Goal: Task Accomplishment & Management: Manage account settings

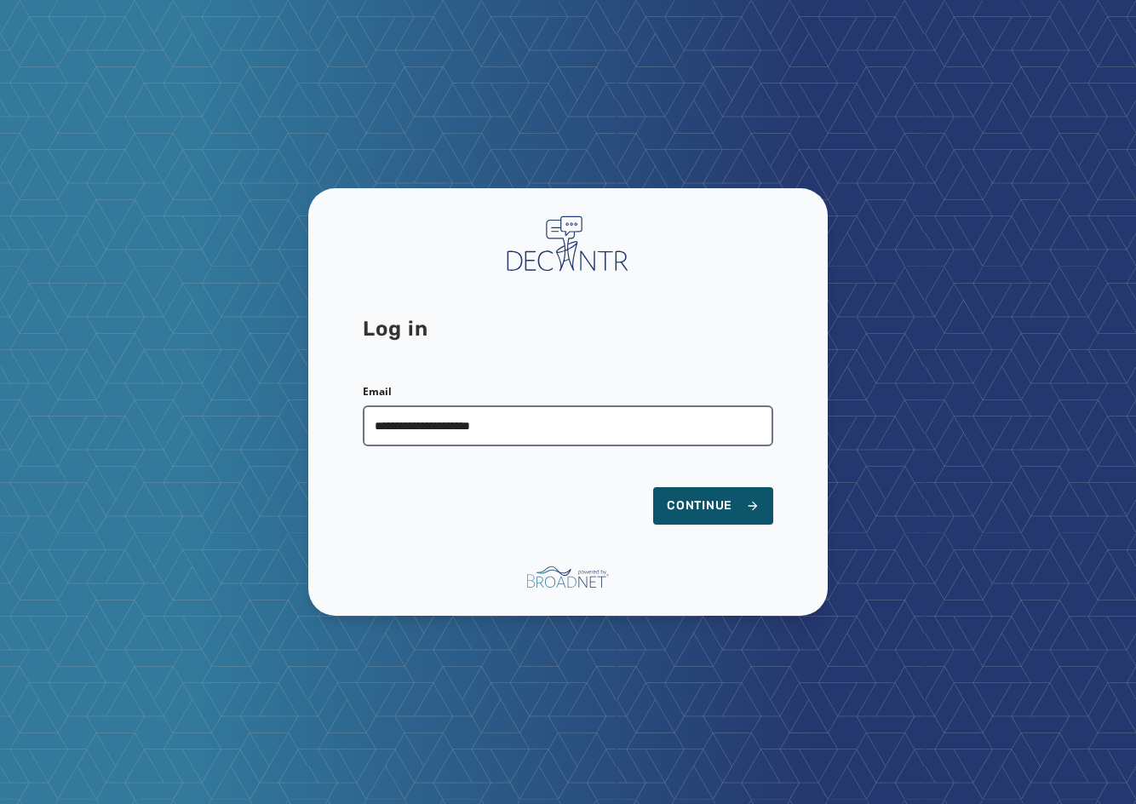
type input "**********"
click at [653, 487] on button "Continue" at bounding box center [713, 505] width 120 height 37
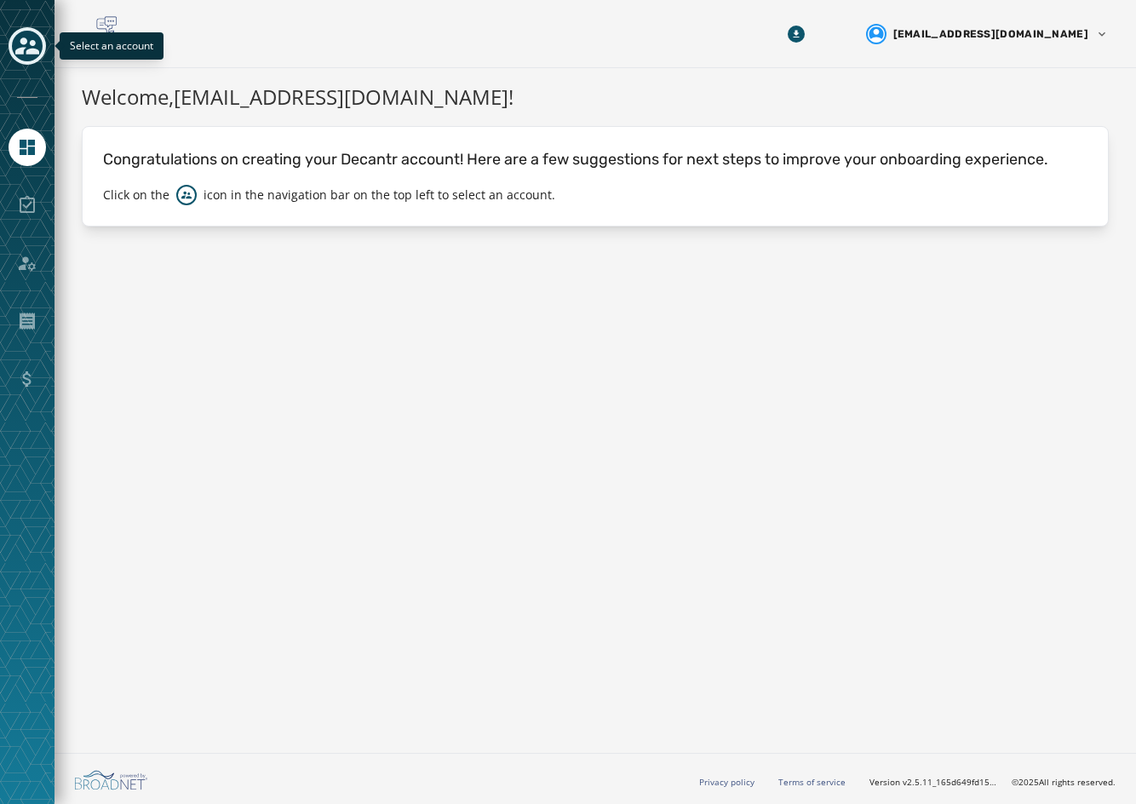
click at [21, 45] on icon "Toggle account select drawer" at bounding box center [27, 46] width 24 height 24
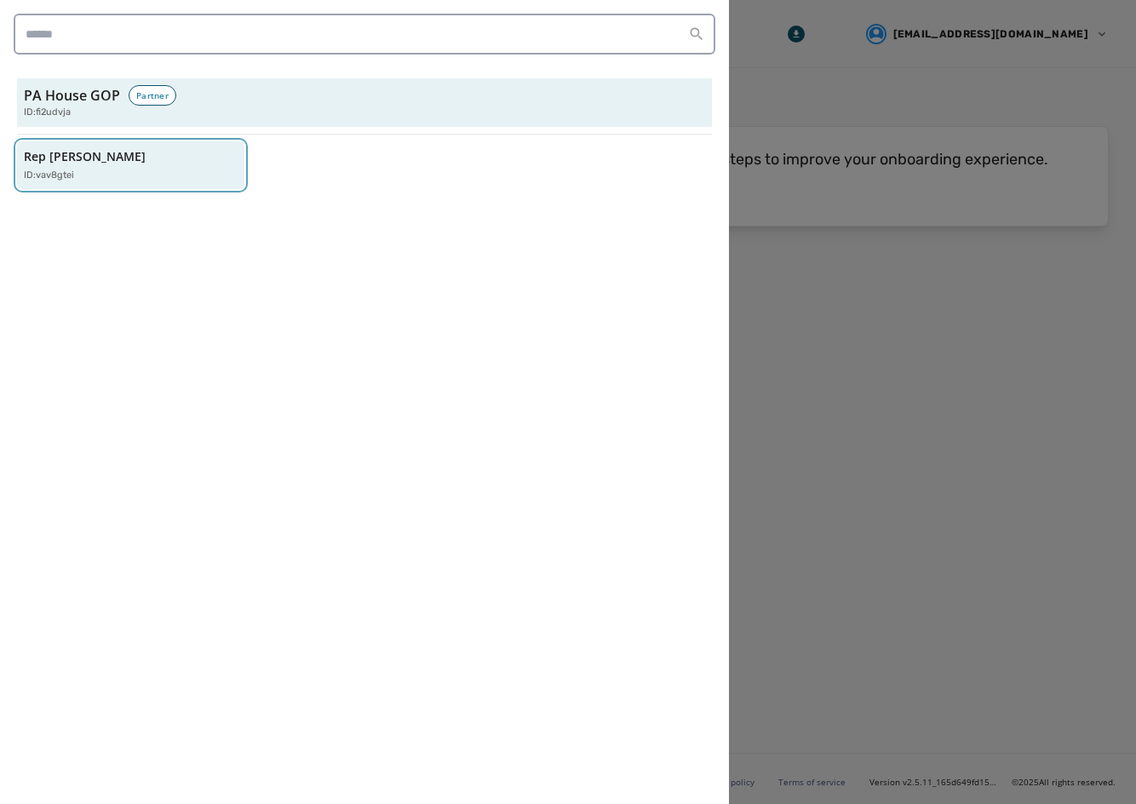
click at [141, 163] on div "Rep [PERSON_NAME] ID: vav8gtei" at bounding box center [122, 165] width 197 height 35
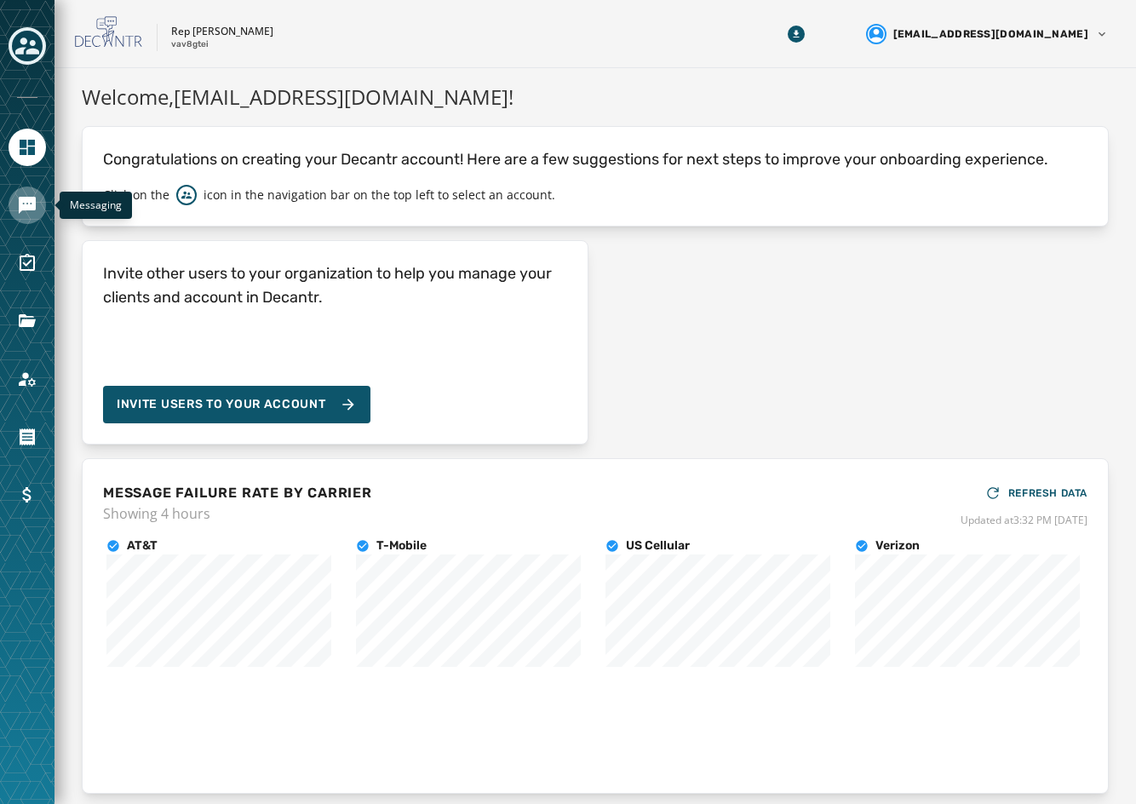
click at [41, 203] on link "Navigate to Messaging" at bounding box center [27, 204] width 37 height 37
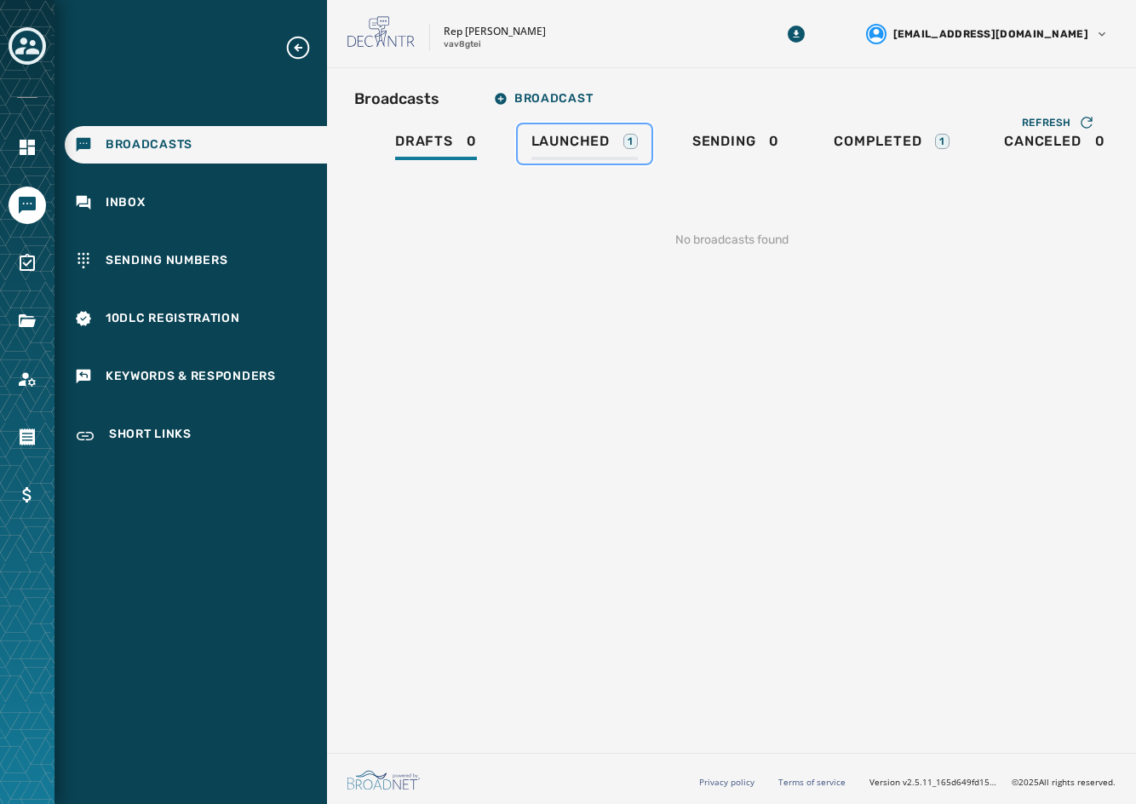
click at [541, 142] on span "Launched" at bounding box center [570, 141] width 78 height 17
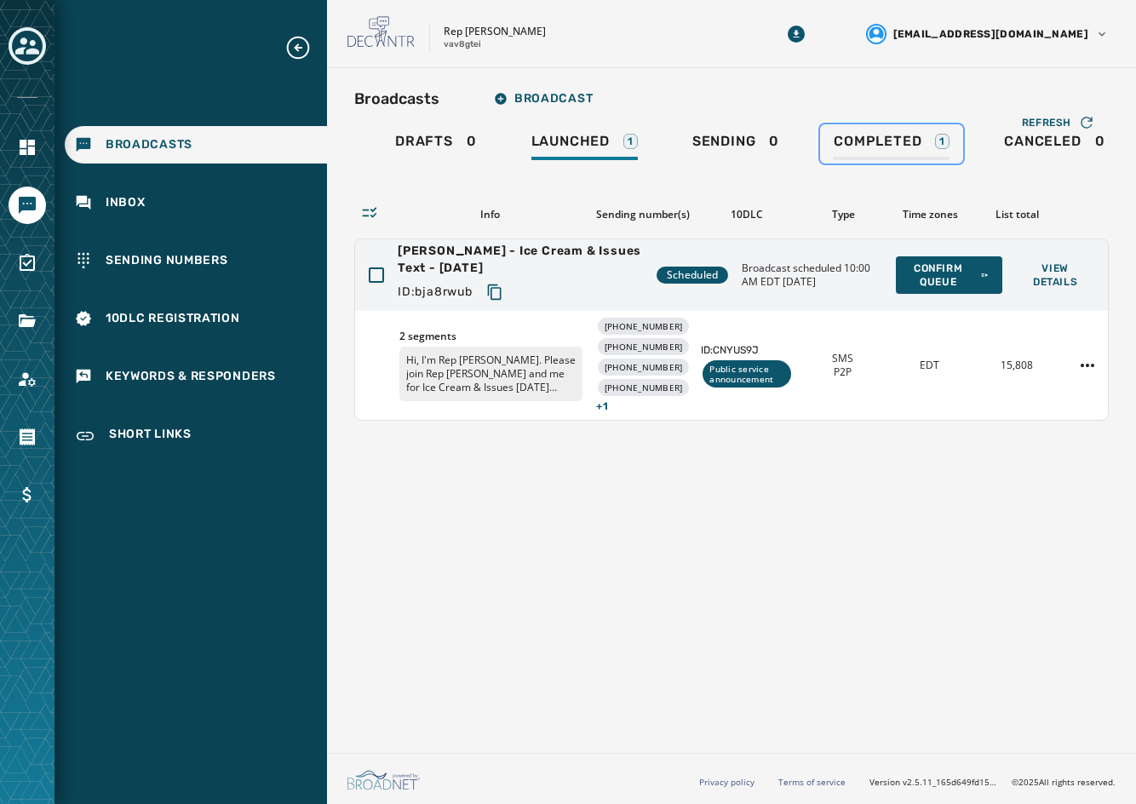
click at [838, 148] on span "Completed" at bounding box center [878, 141] width 88 height 17
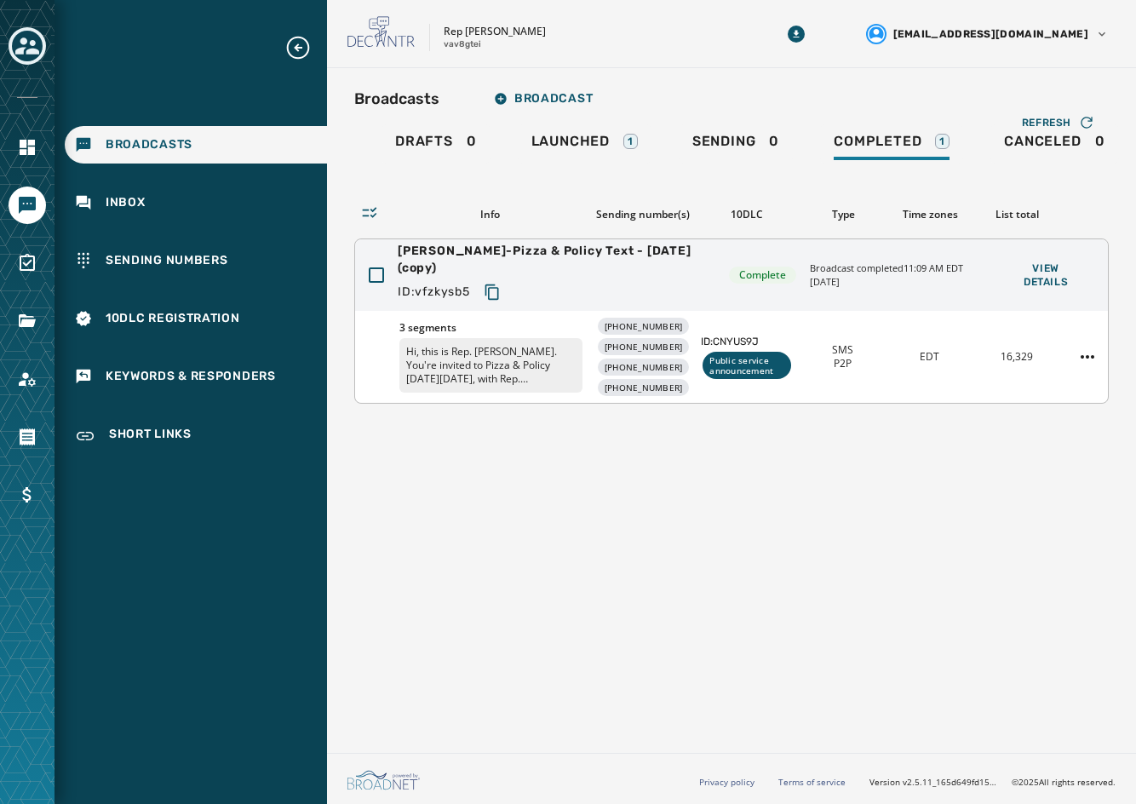
click at [853, 367] on div "SMS P2P" at bounding box center [842, 356] width 73 height 27
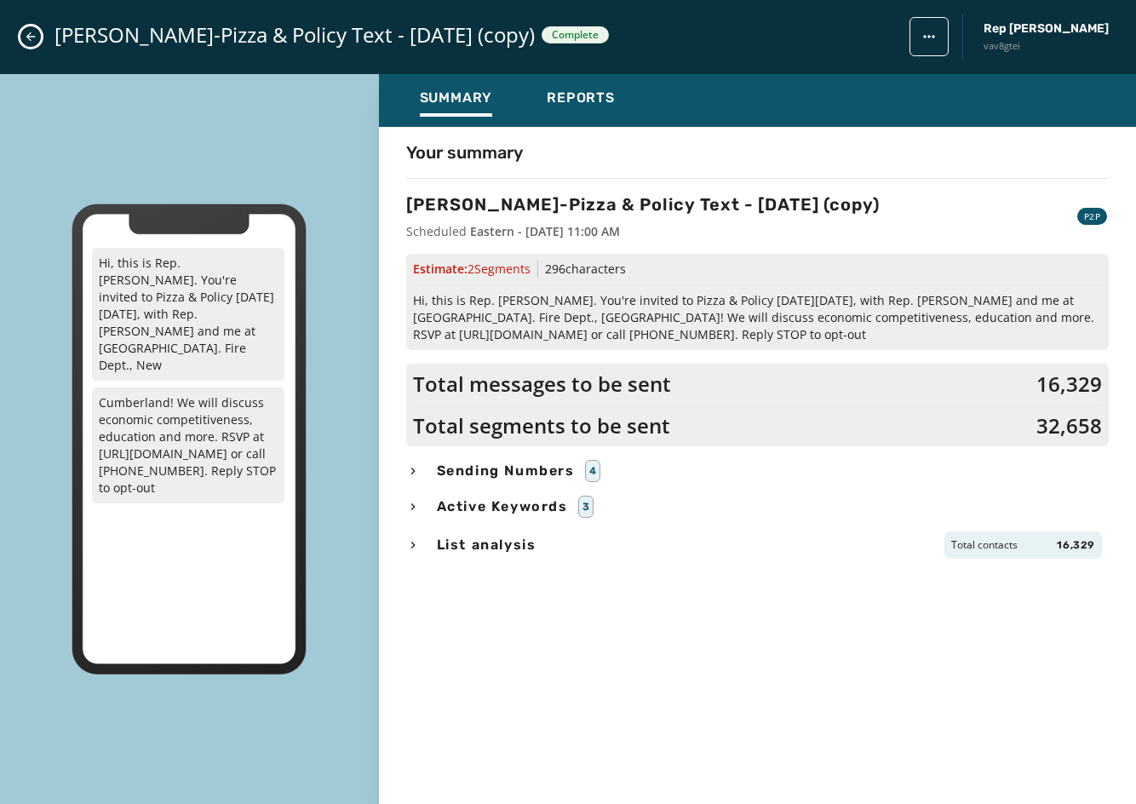
click at [505, 471] on span "Sending Numbers" at bounding box center [505, 471] width 145 height 20
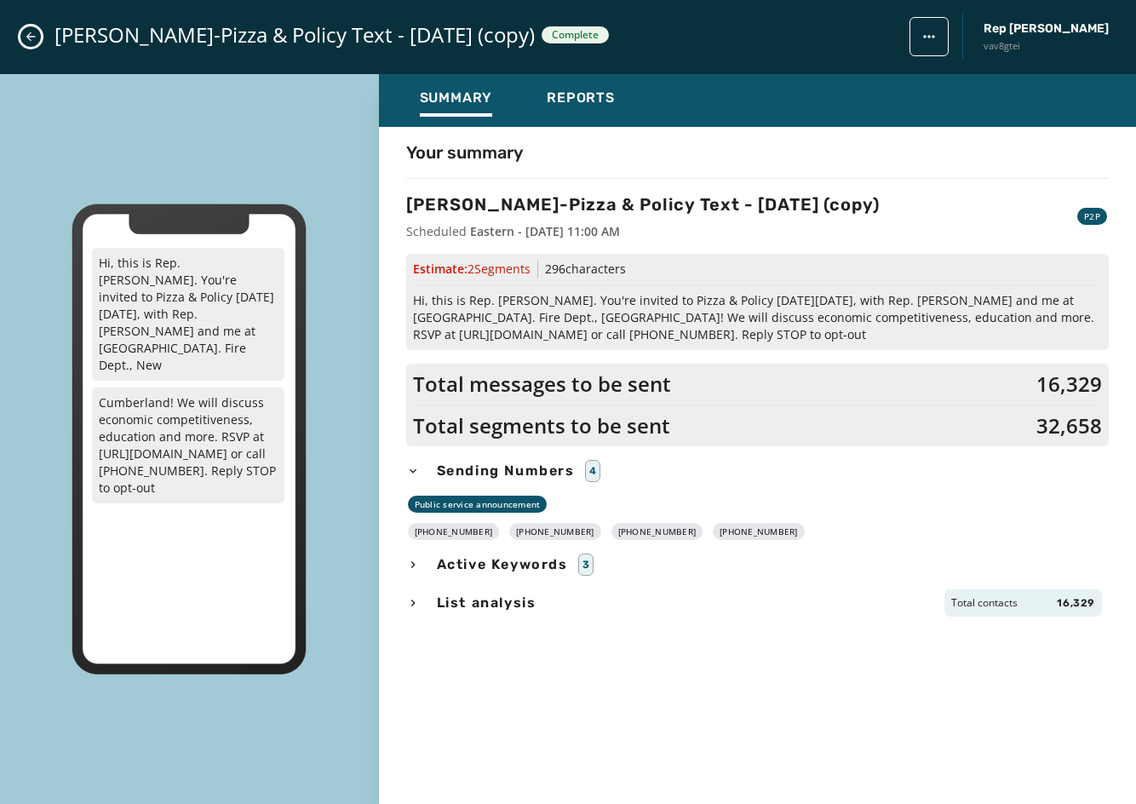
click at [31, 43] on button "Close admin drawer" at bounding box center [30, 36] width 20 height 20
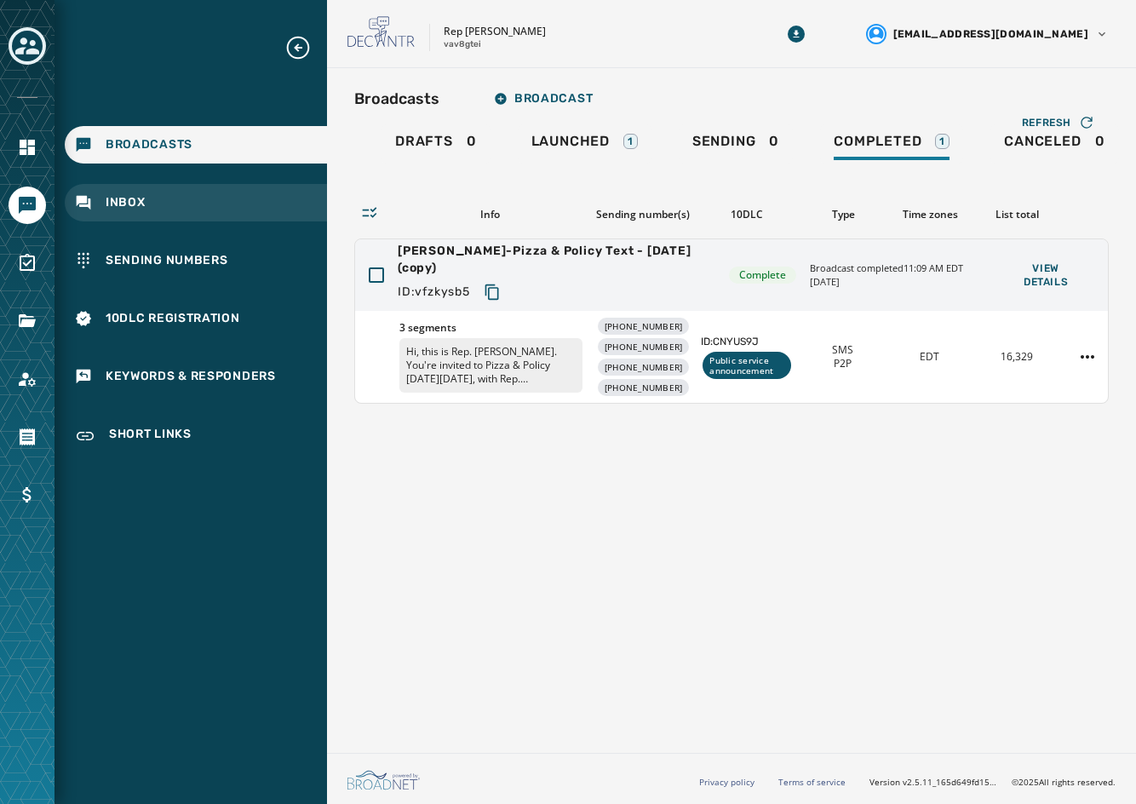
click at [207, 206] on div "Inbox" at bounding box center [196, 202] width 262 height 37
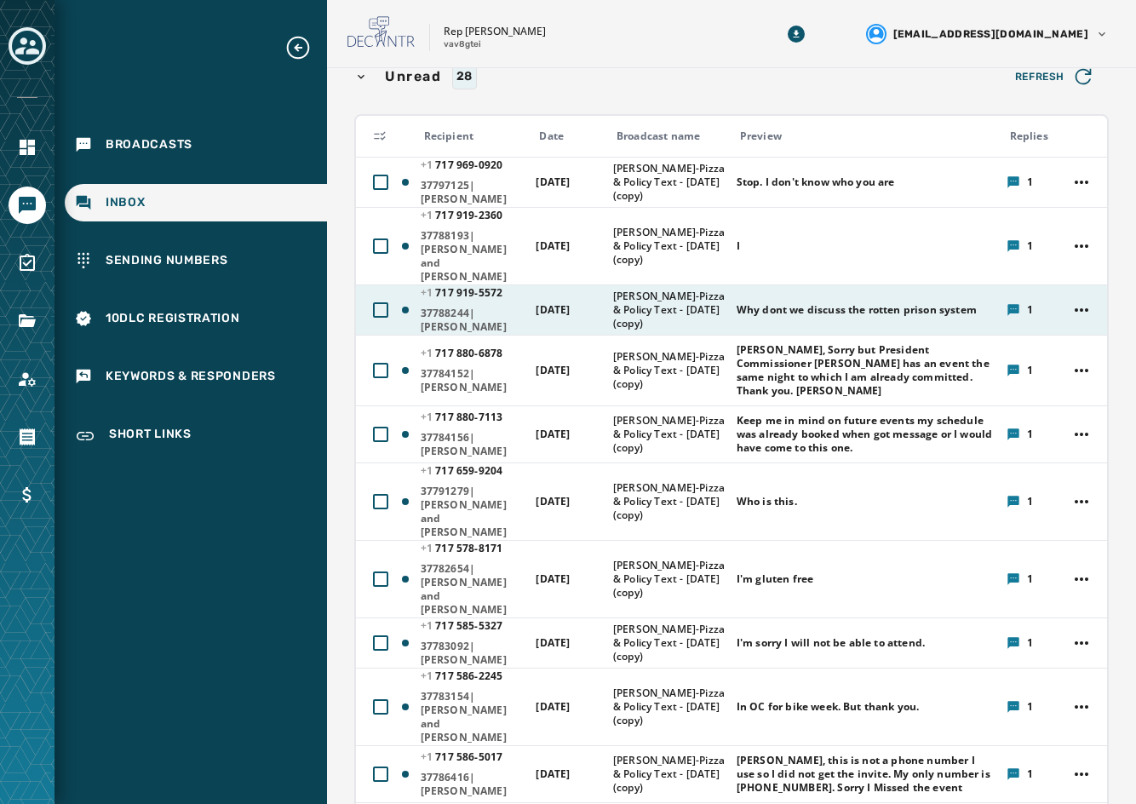
scroll to position [170, 0]
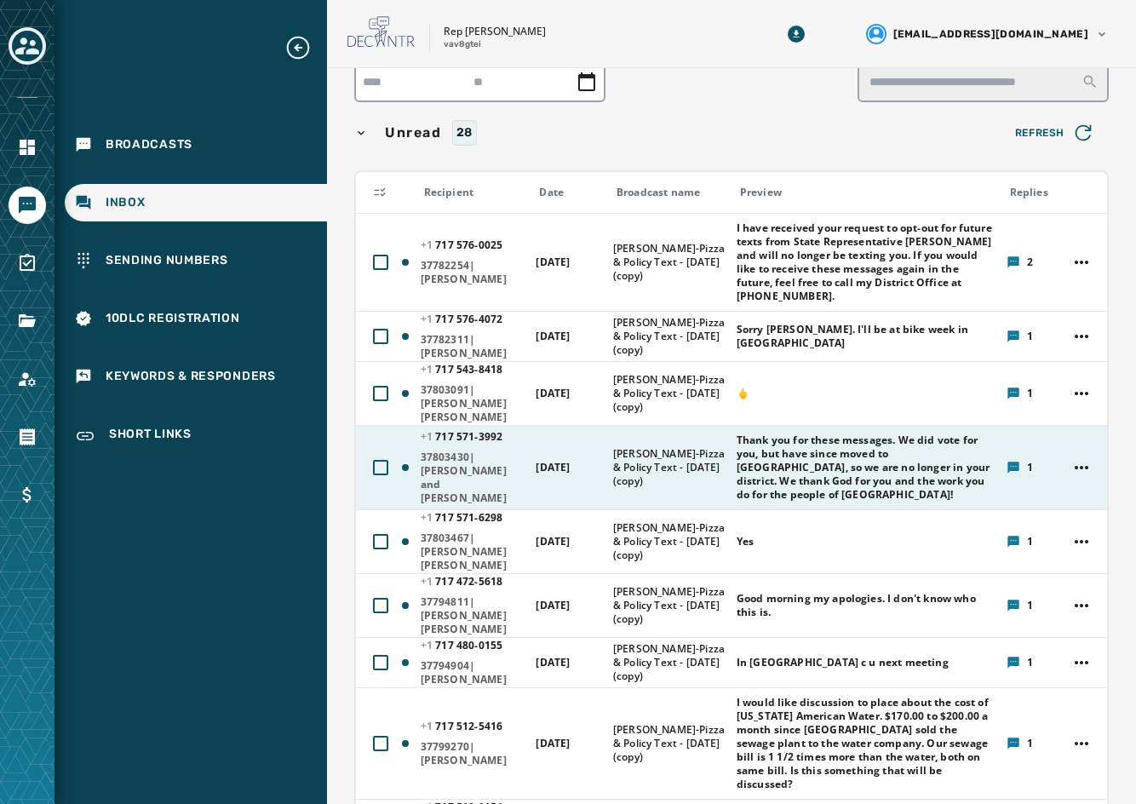
scroll to position [85, 0]
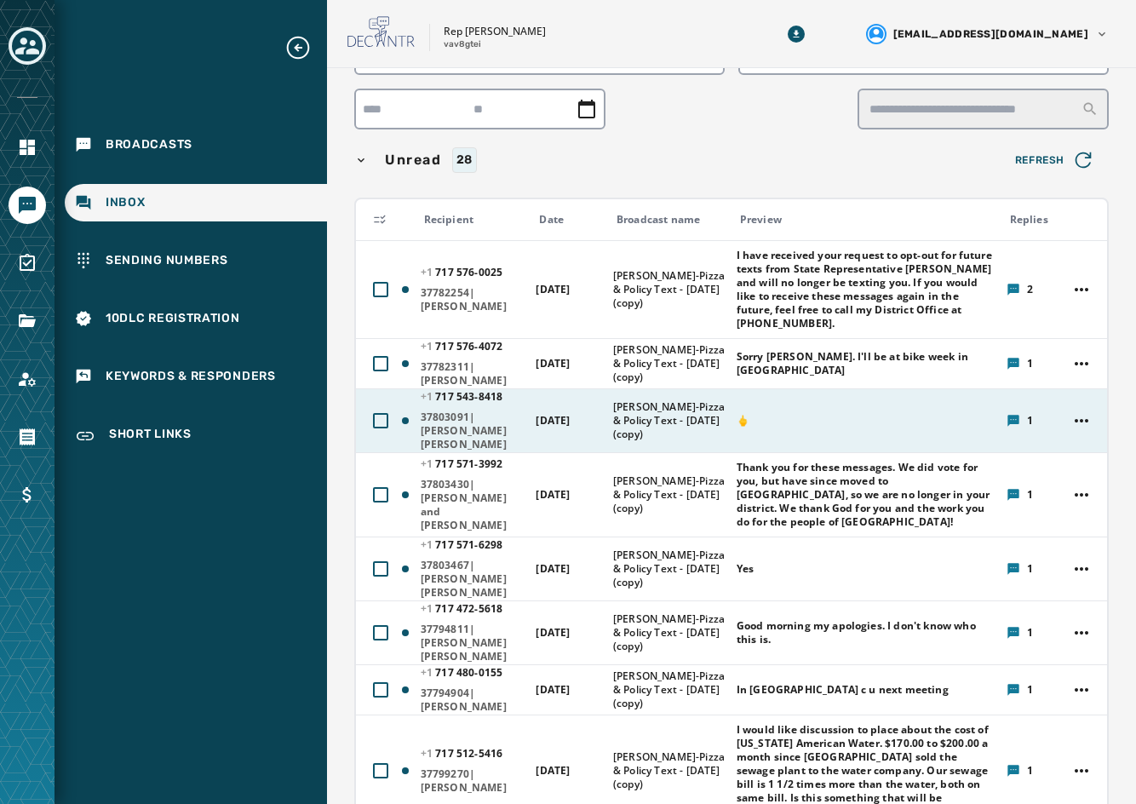
click at [645, 415] on span "[PERSON_NAME]-Pizza & Policy Text - [DATE] (copy)" at bounding box center [669, 420] width 112 height 41
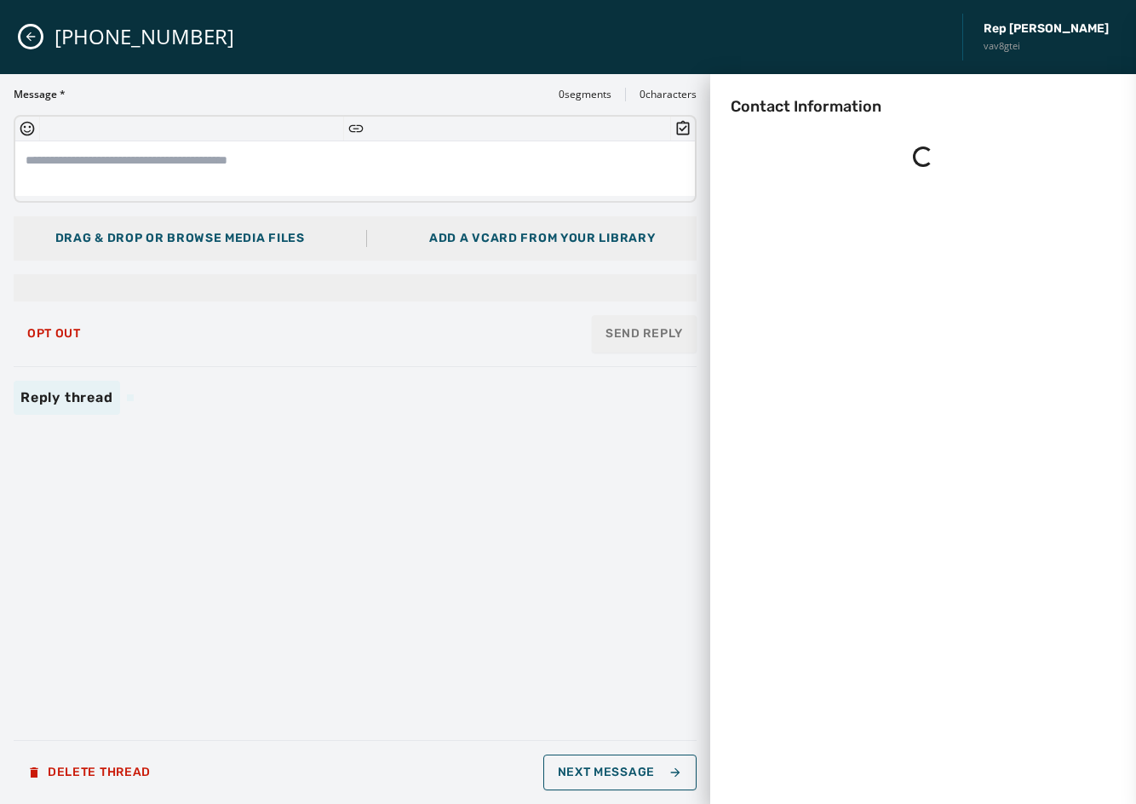
scroll to position [0, 0]
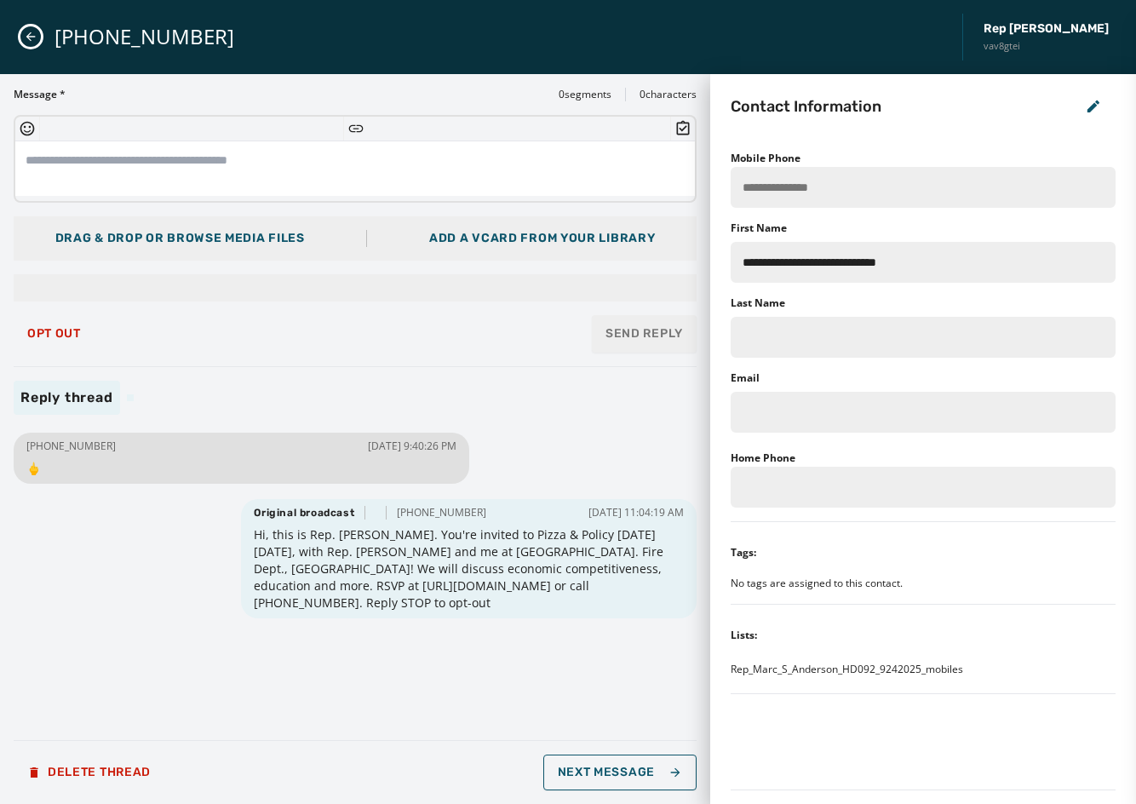
click at [19, 32] on div "[PHONE_NUMBER] Rep [PERSON_NAME] vav8gtei" at bounding box center [568, 37] width 1136 height 74
click at [32, 43] on icon "Close admin drawer" at bounding box center [31, 37] width 14 height 14
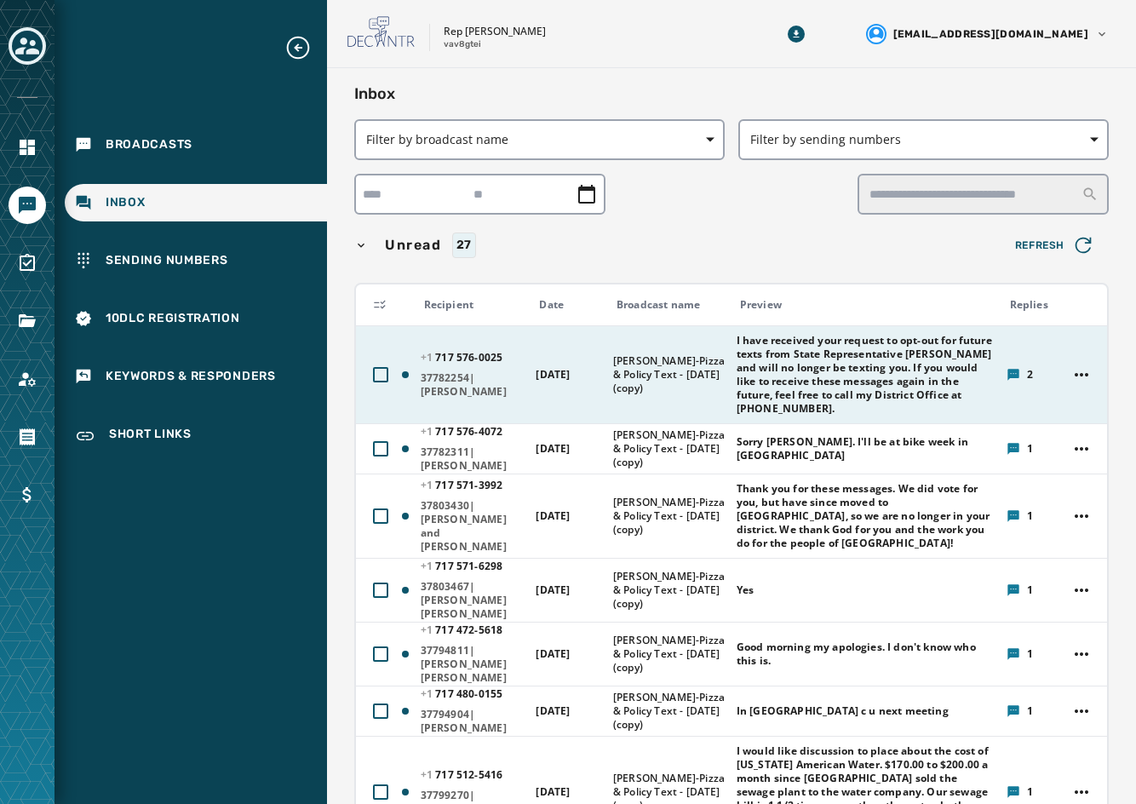
scroll to position [596, 0]
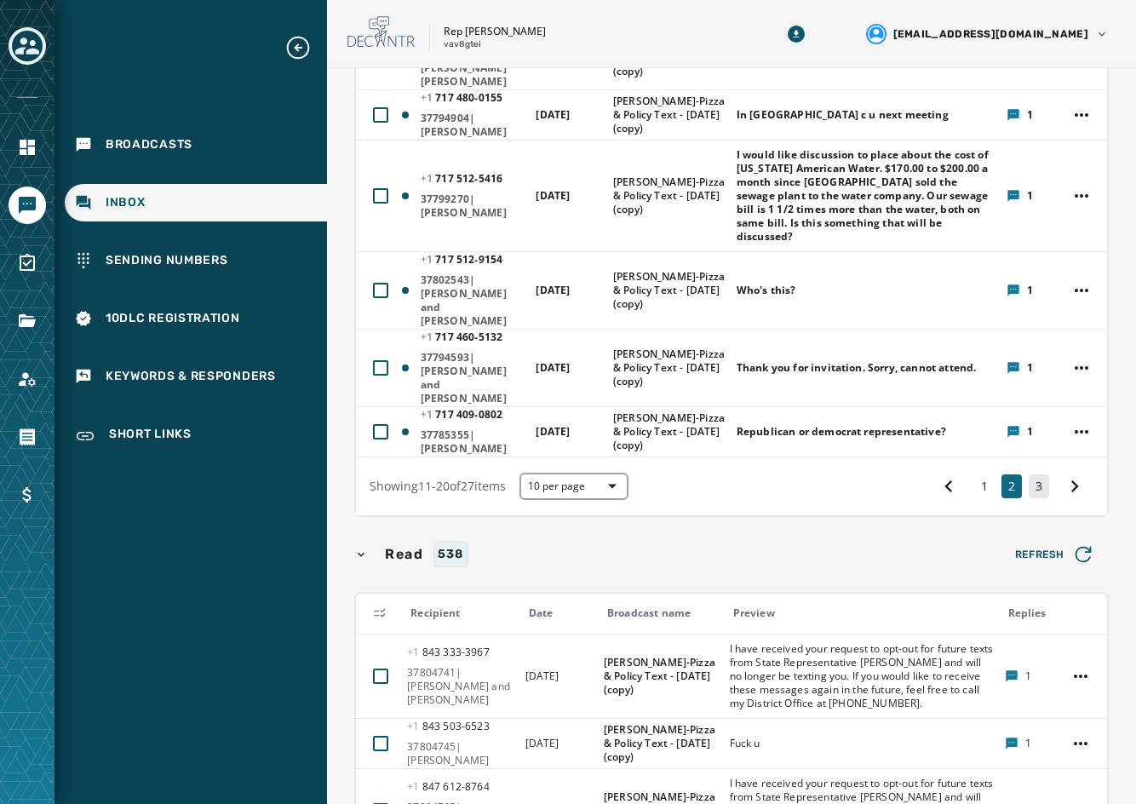
click at [1030, 474] on button "3" at bounding box center [1039, 486] width 20 height 24
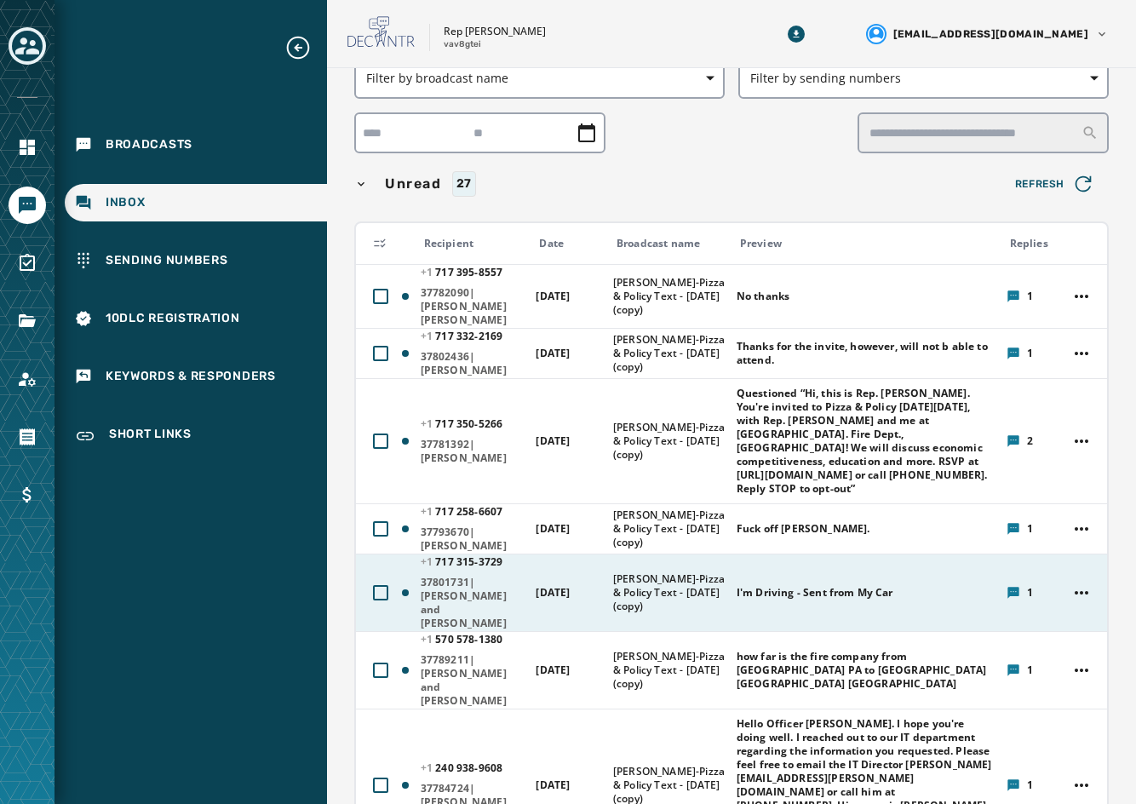
scroll to position [51, 0]
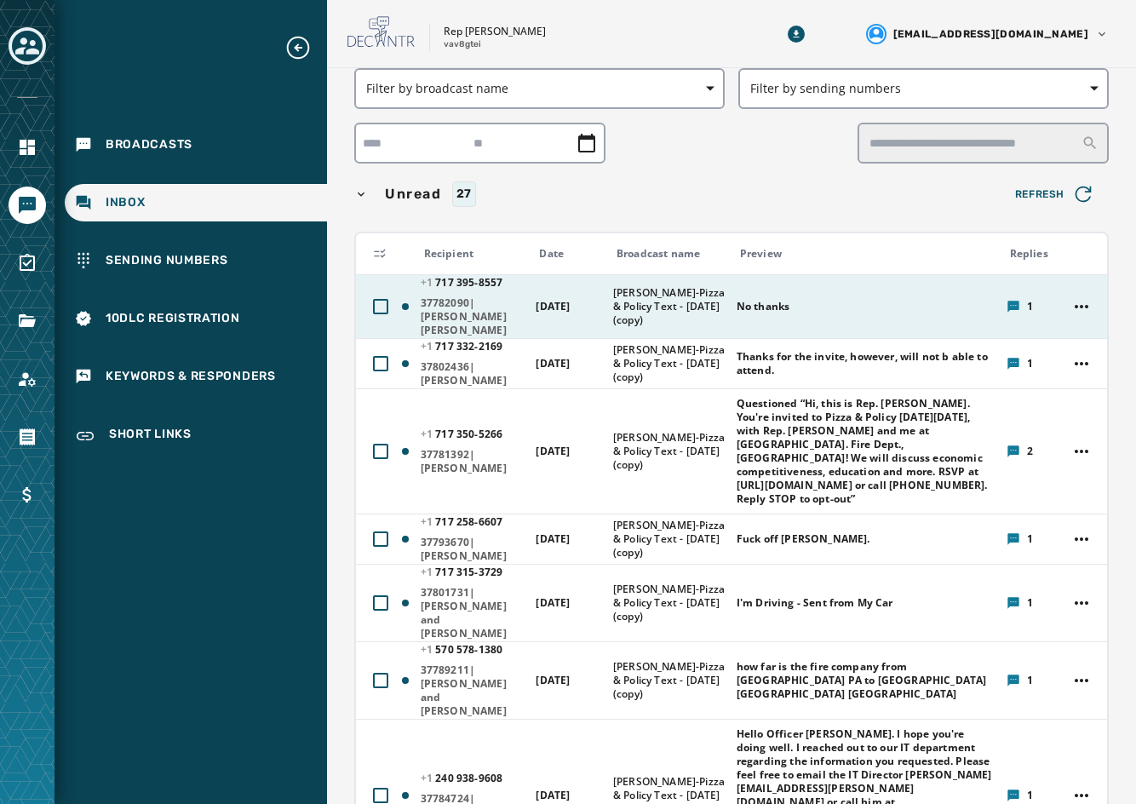
click at [387, 292] on button at bounding box center [380, 306] width 29 height 29
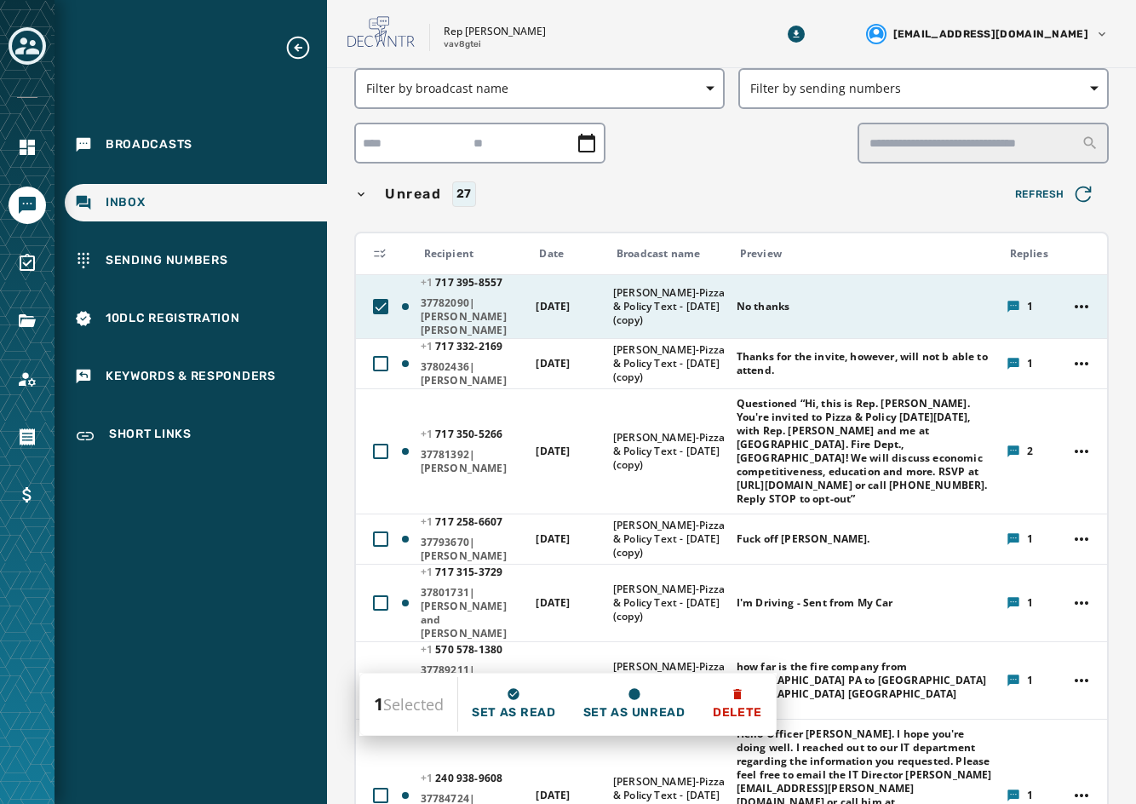
click at [387, 292] on button at bounding box center [380, 306] width 29 height 29
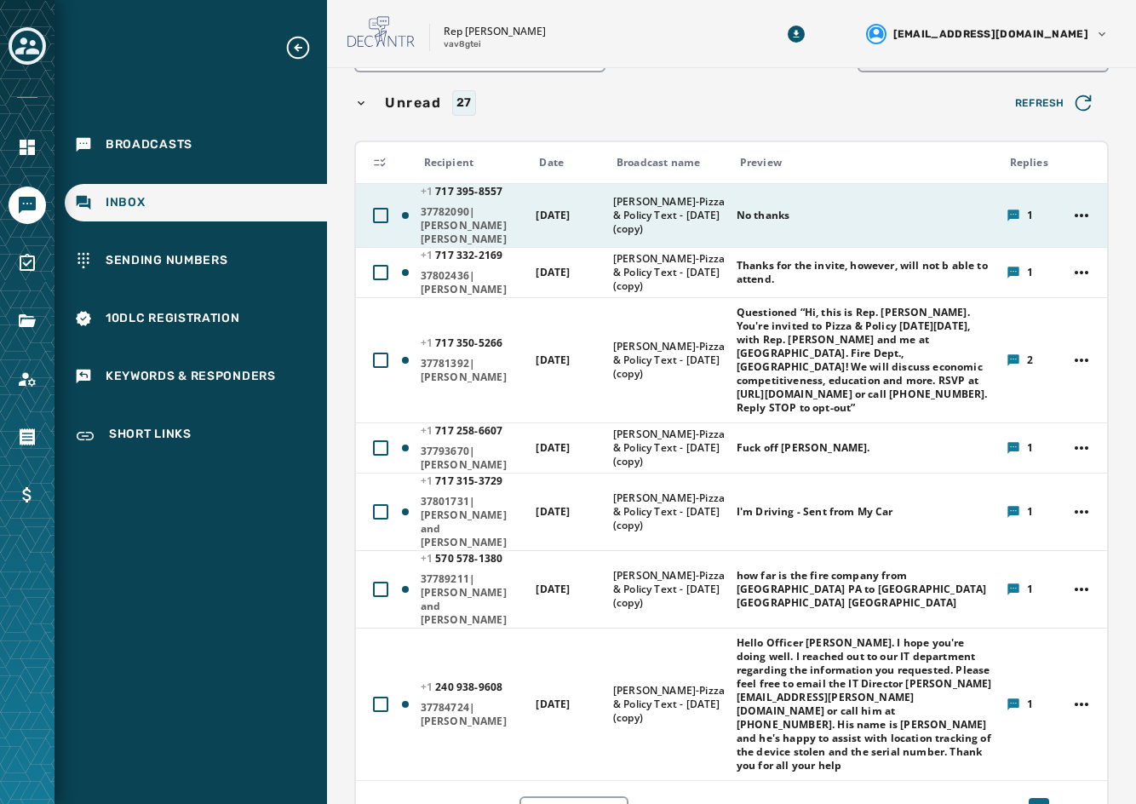
scroll to position [0, 0]
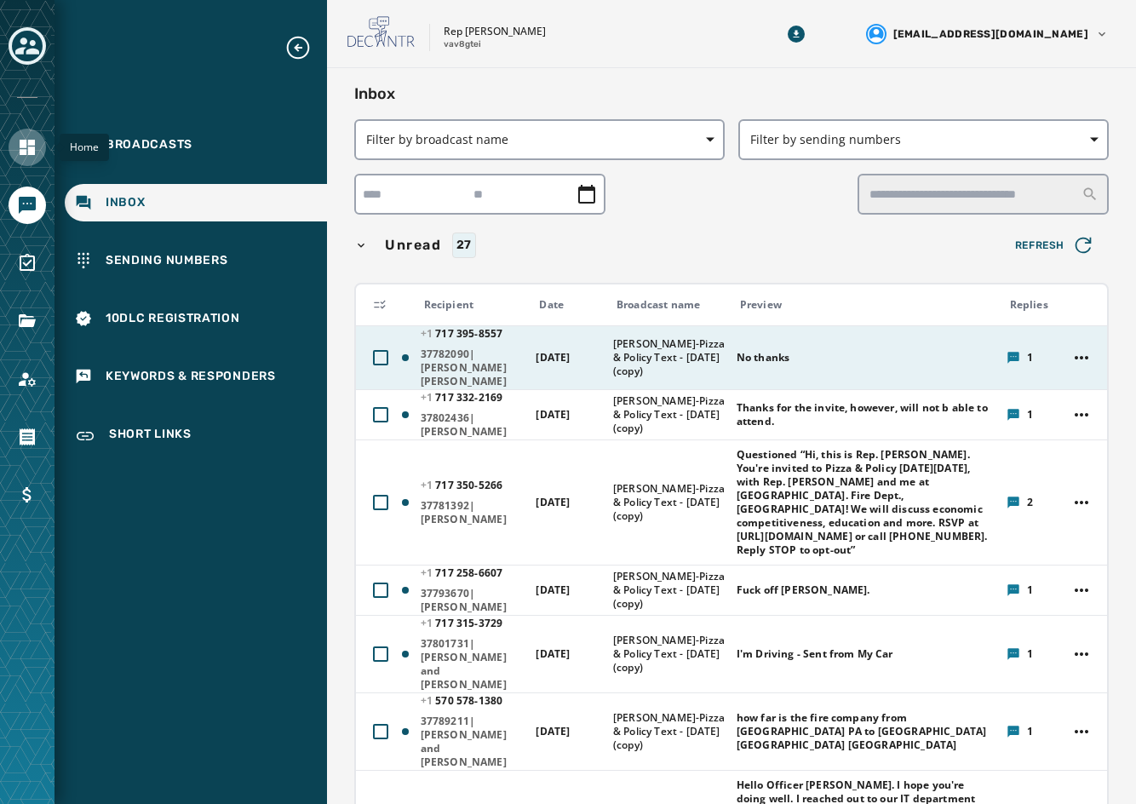
click at [39, 149] on link "Navigate to Home" at bounding box center [27, 147] width 37 height 37
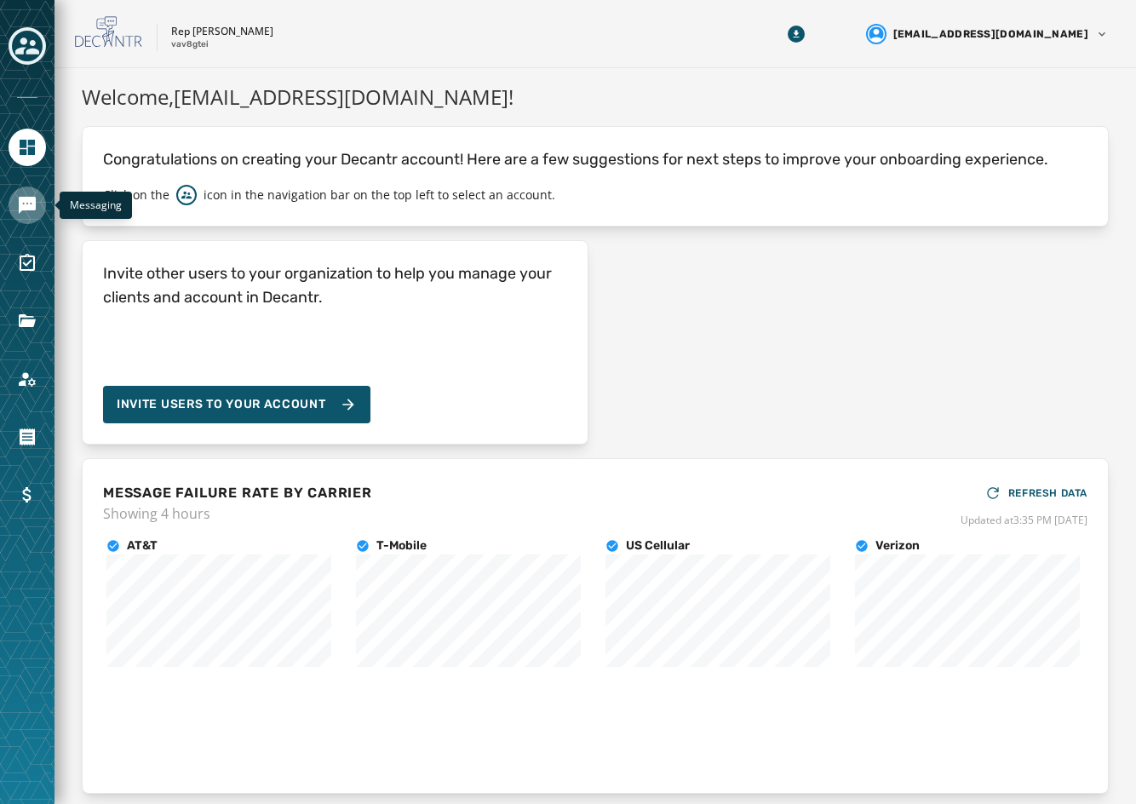
click at [11, 208] on link "Navigate to Messaging" at bounding box center [27, 204] width 37 height 37
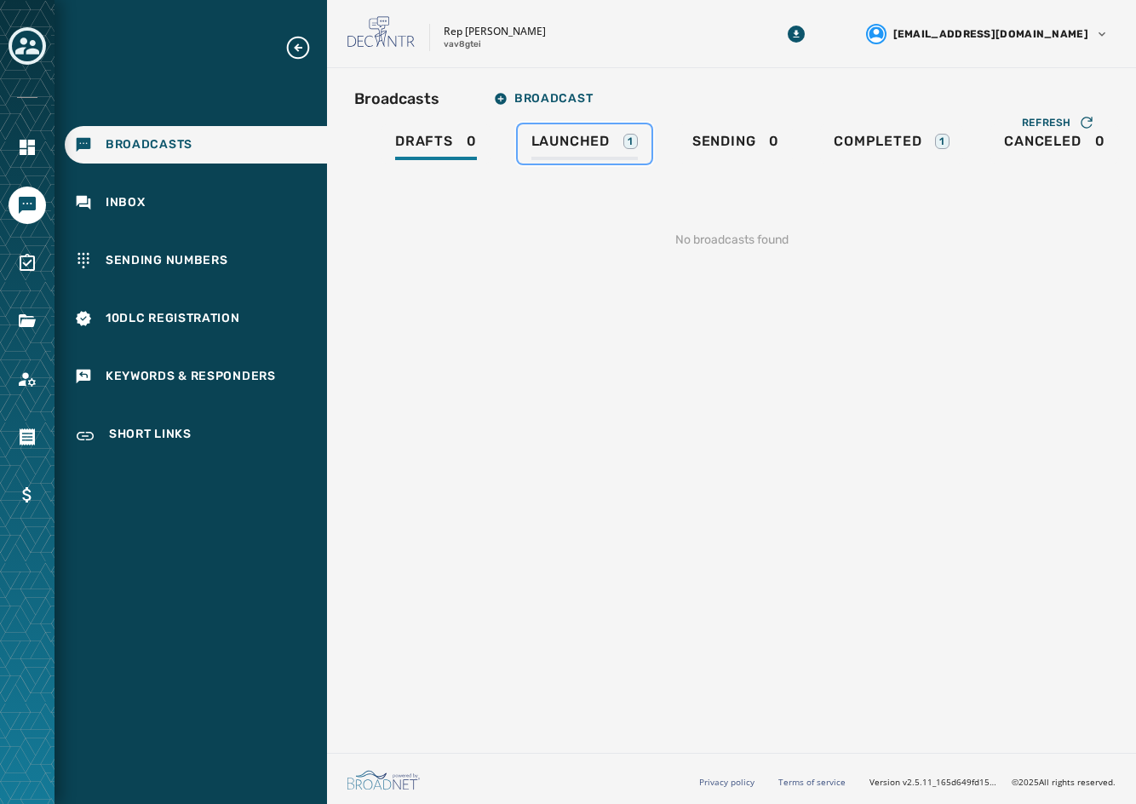
click at [572, 139] on span "Launched" at bounding box center [570, 141] width 78 height 17
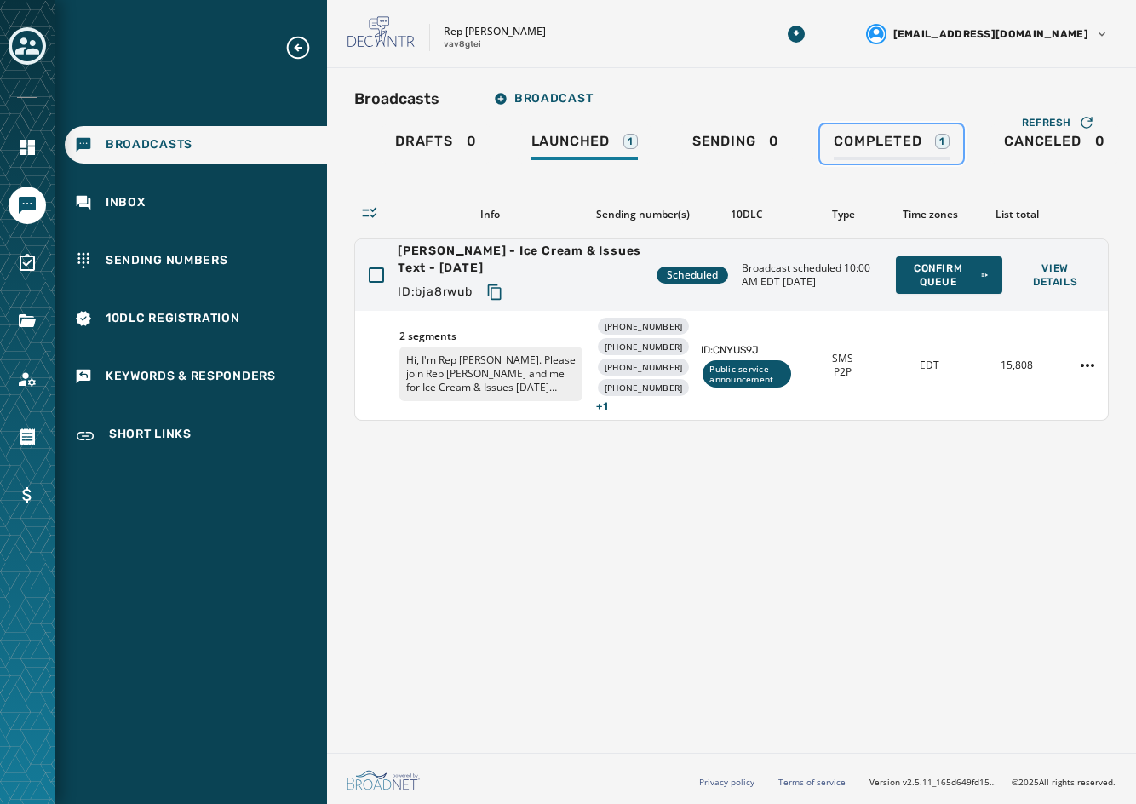
click at [898, 135] on span "Completed" at bounding box center [878, 141] width 88 height 17
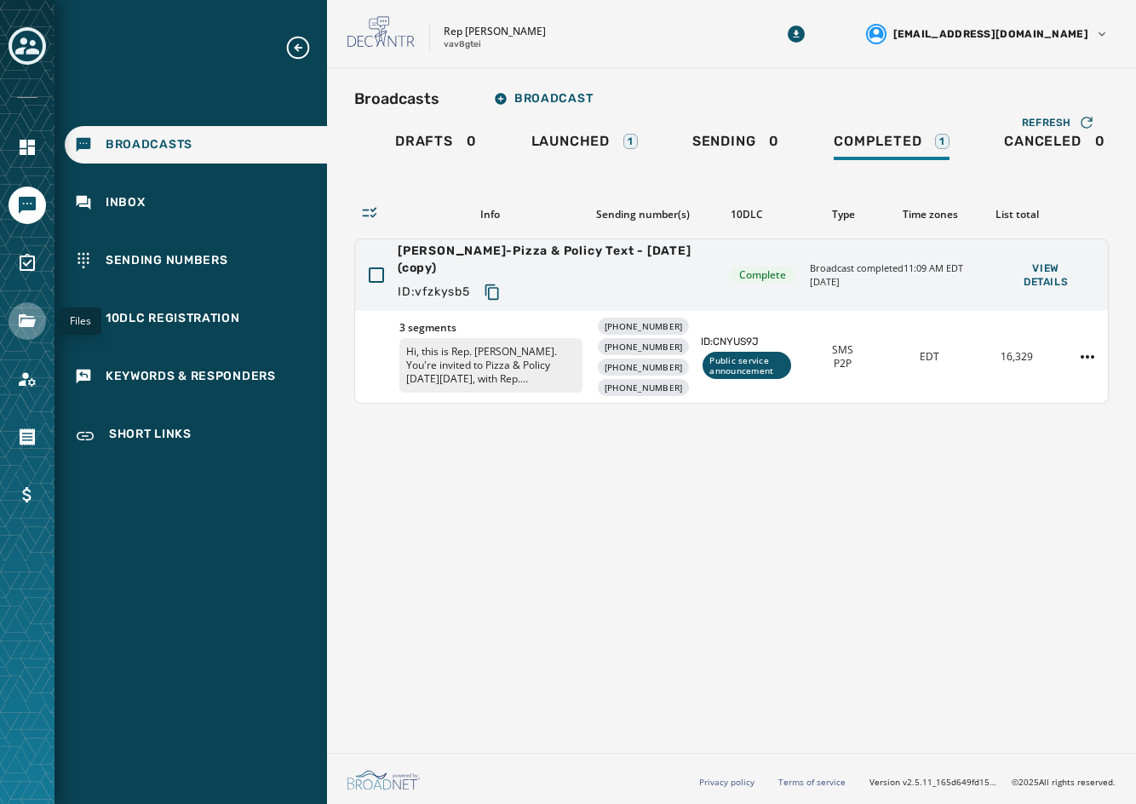
click at [20, 336] on link "Navigate to Files" at bounding box center [27, 320] width 37 height 37
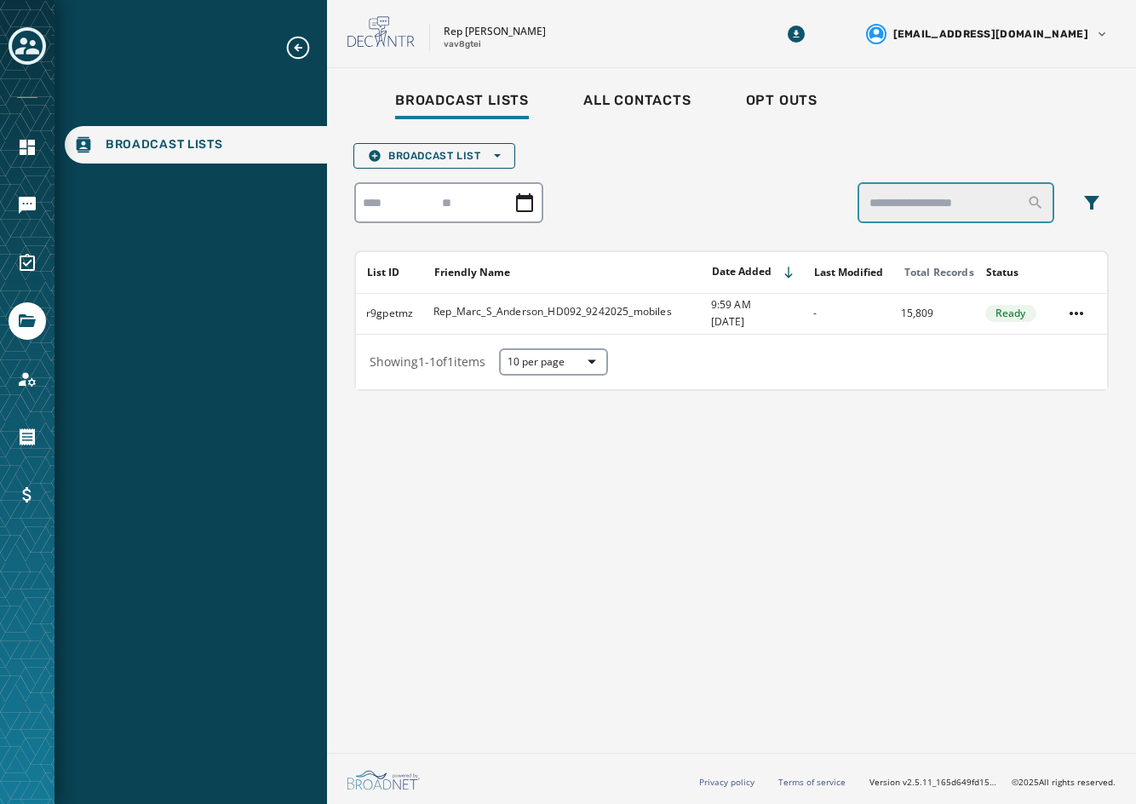
click at [942, 204] on input "search" at bounding box center [956, 202] width 197 height 41
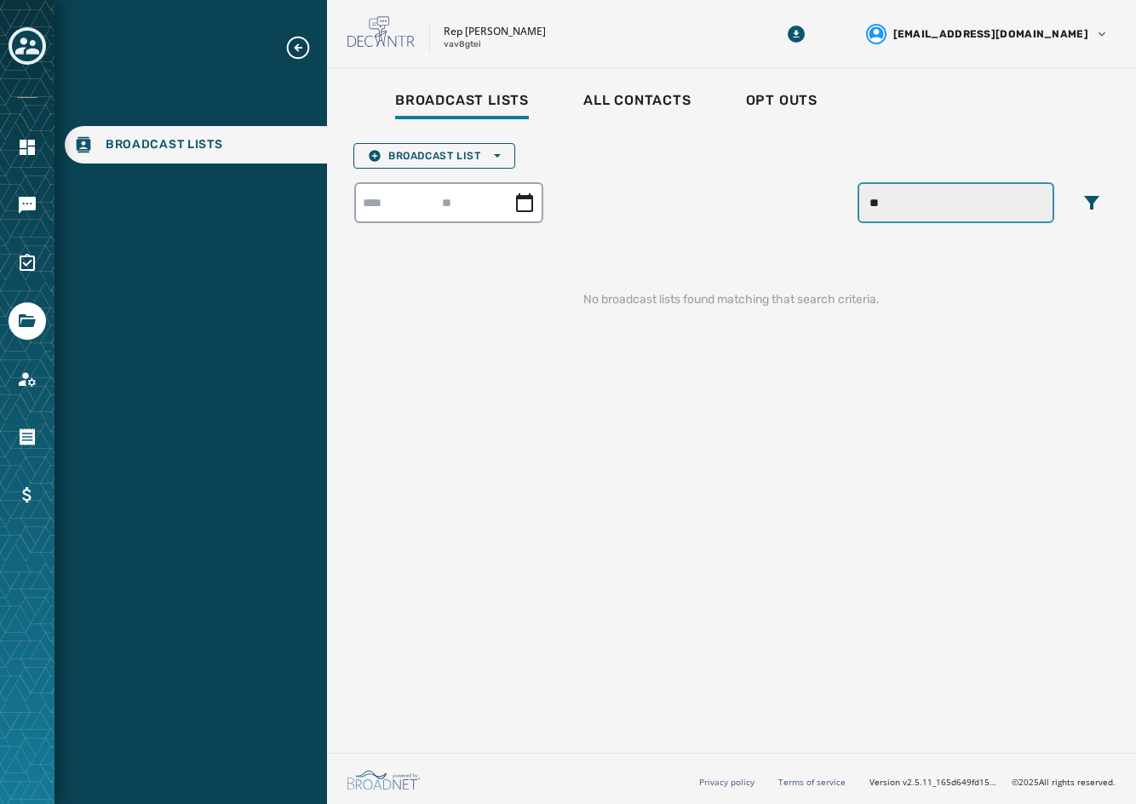
type input "*"
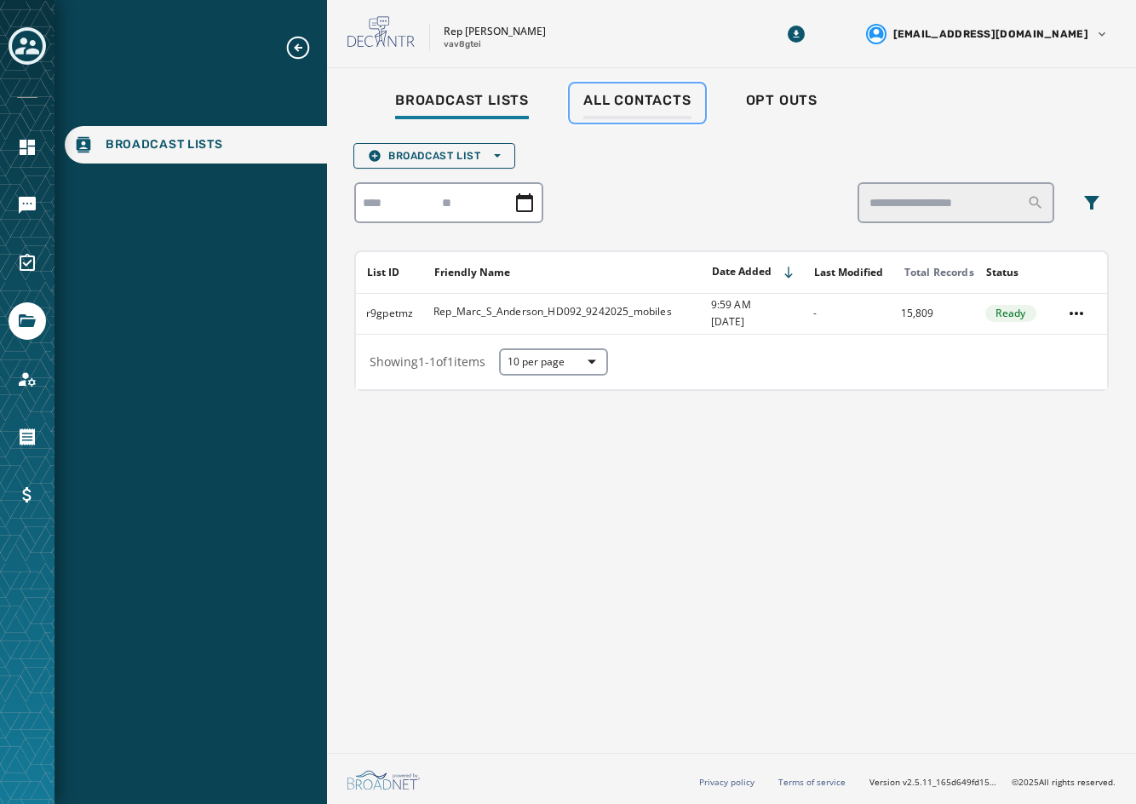
click at [645, 110] on div "All Contacts" at bounding box center [637, 105] width 108 height 27
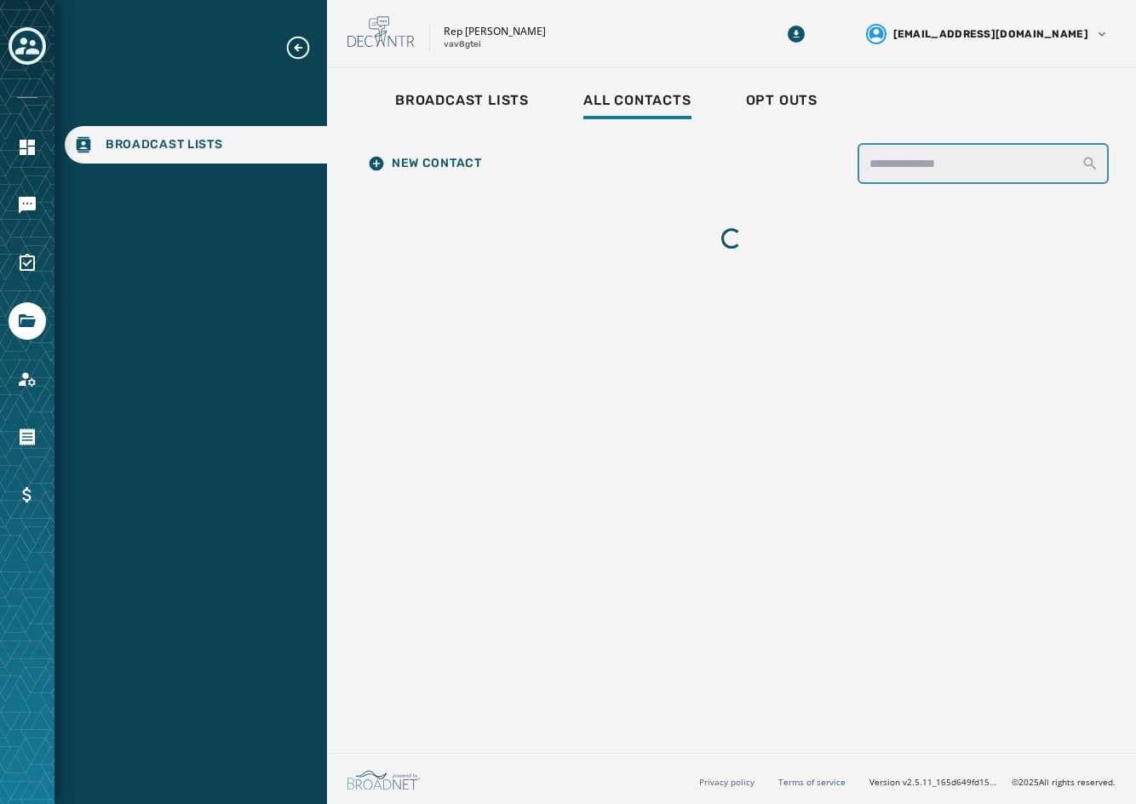
click at [922, 164] on input "search" at bounding box center [983, 163] width 251 height 41
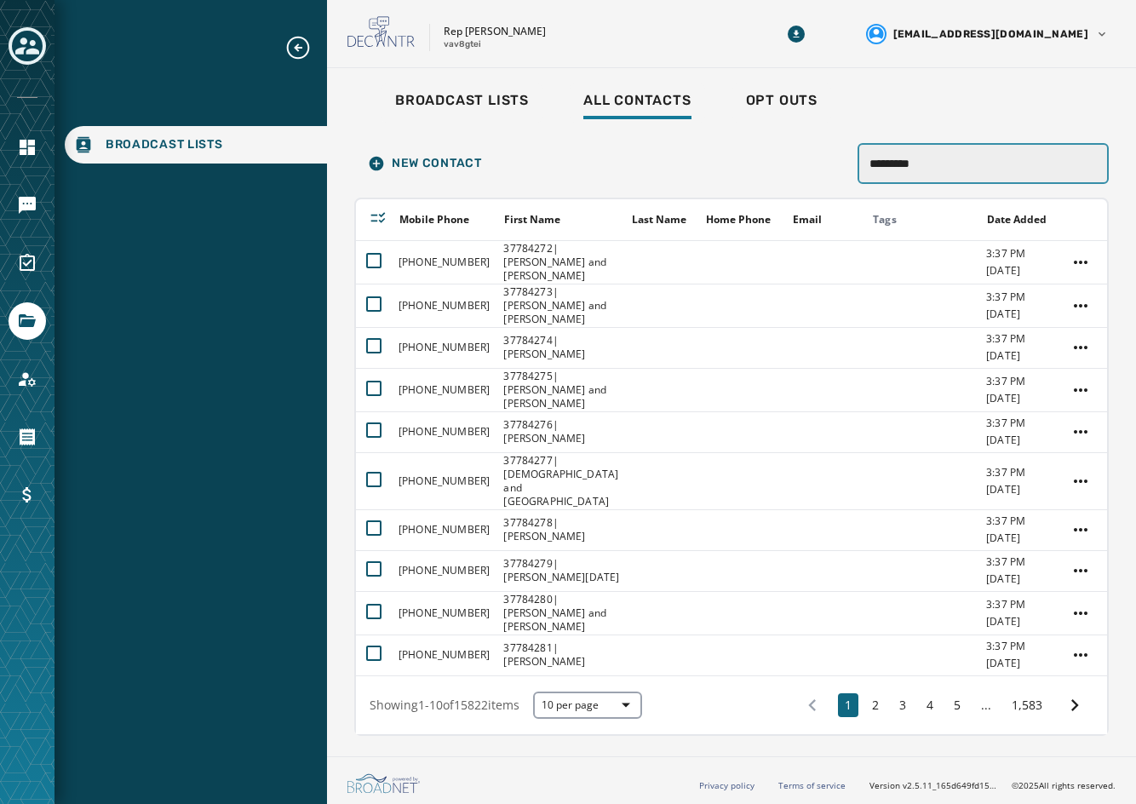
type input "*********"
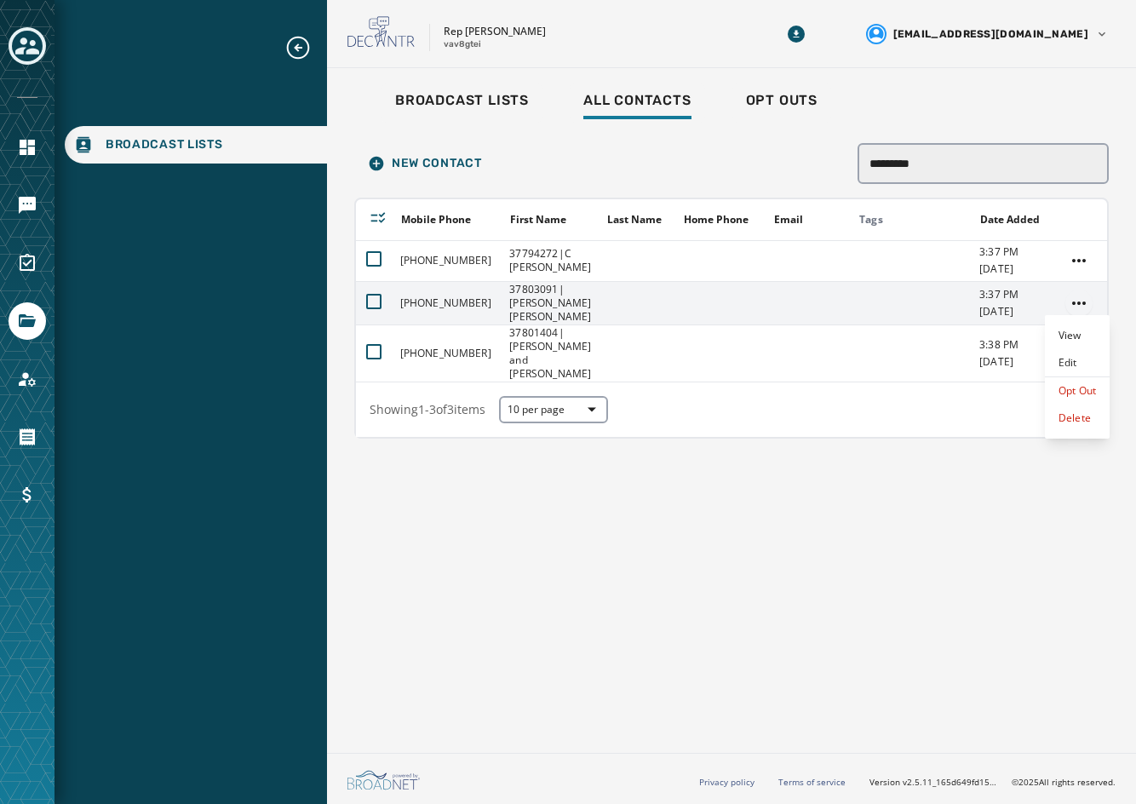
click at [1080, 299] on html "Broadcast Lists Skip To Main Content Rep [PERSON_NAME] vav8gtei [EMAIL_ADDRESS]…" at bounding box center [568, 402] width 1136 height 804
click at [1074, 391] on div "Opt Out" at bounding box center [1077, 390] width 65 height 27
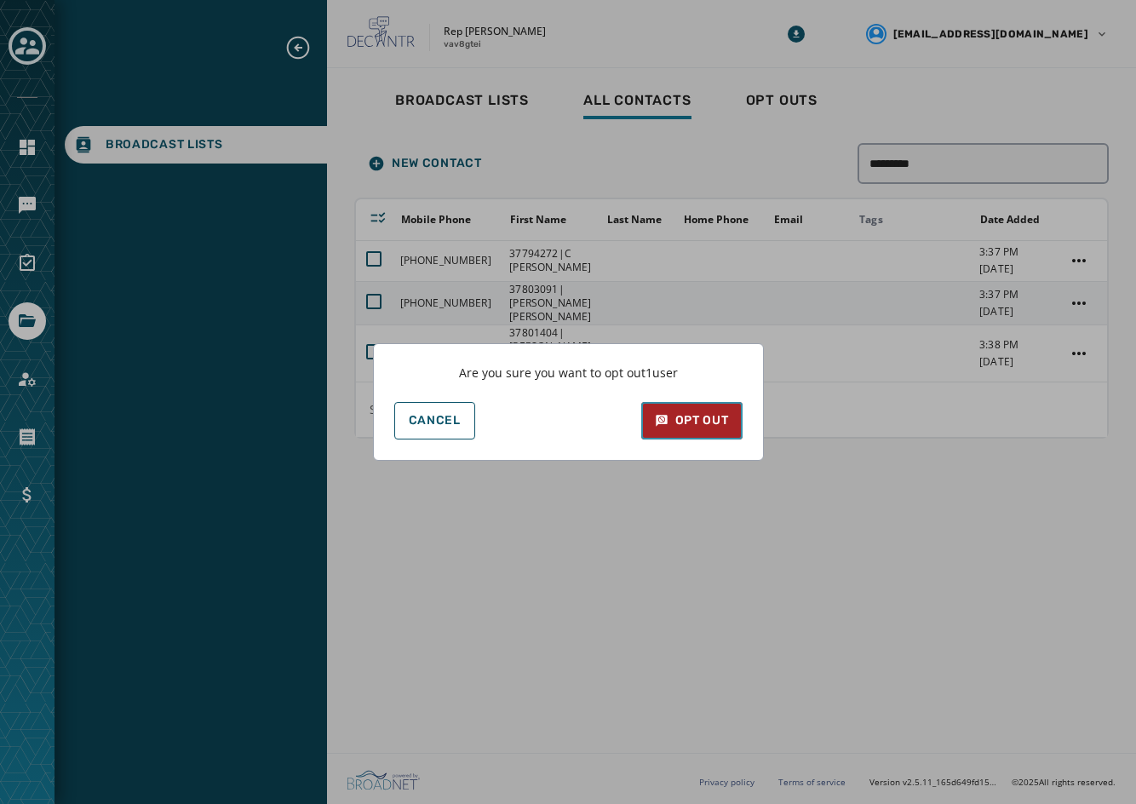
click at [681, 427] on div "Opt Out" at bounding box center [692, 420] width 74 height 17
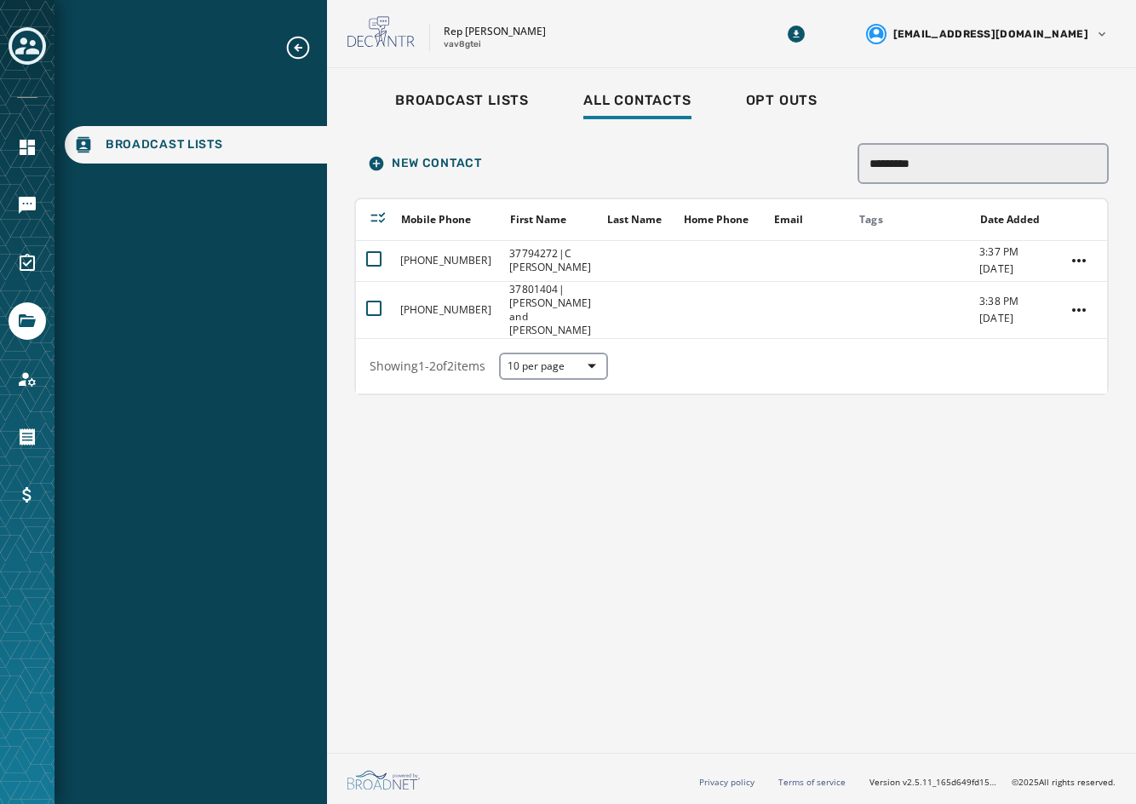
click at [313, 35] on button "Expand sub nav menu" at bounding box center [304, 47] width 41 height 27
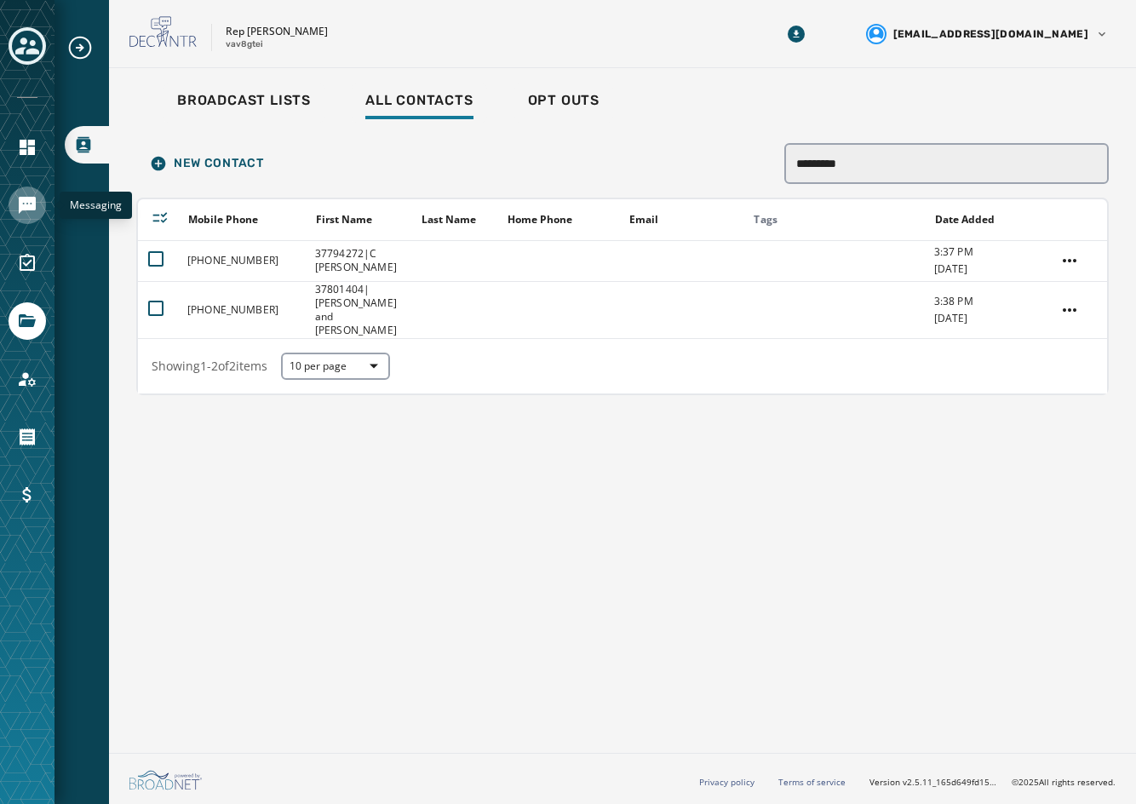
click at [25, 205] on icon "Navigate to Messaging" at bounding box center [27, 205] width 17 height 17
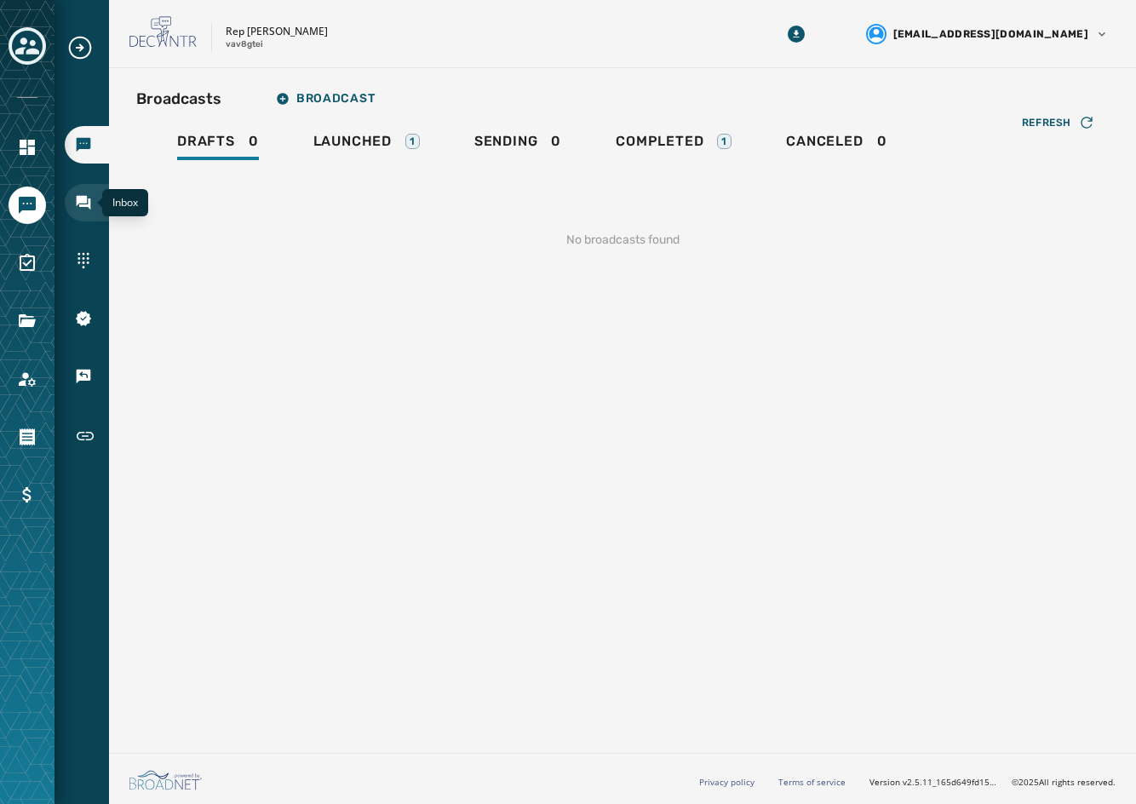
click at [83, 201] on icon "Navigate to Inbox" at bounding box center [84, 203] width 14 height 14
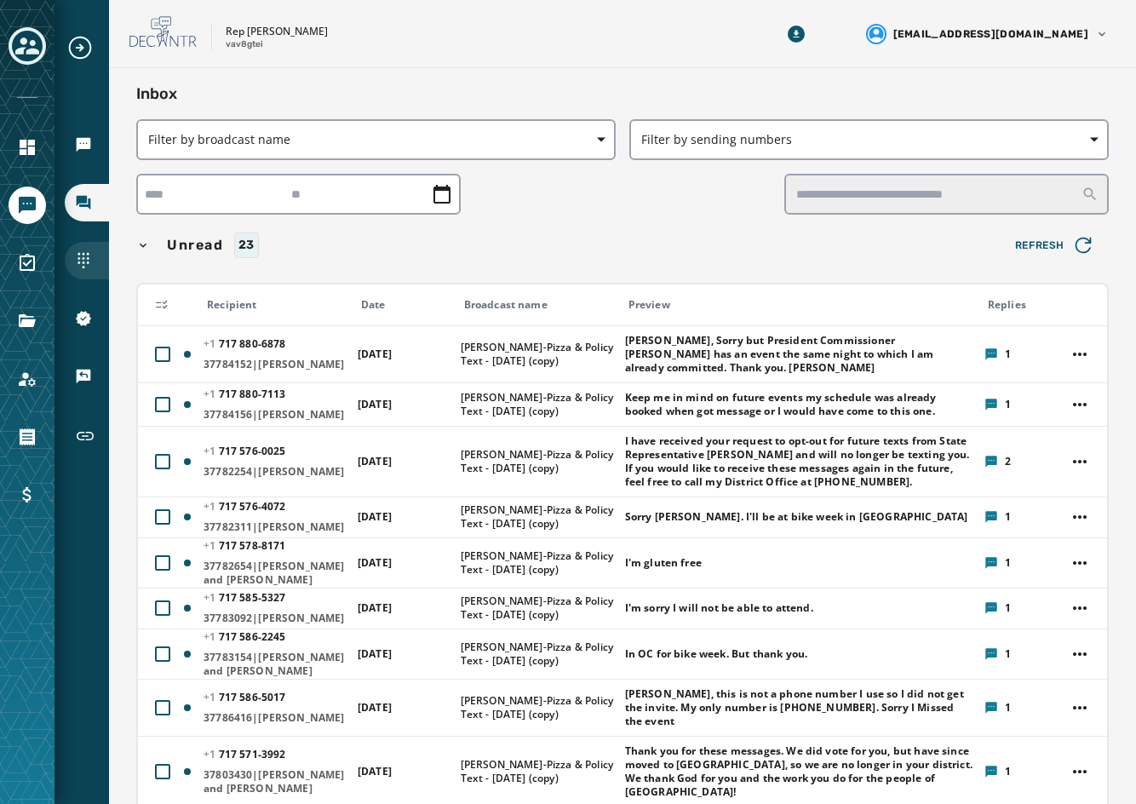
click at [89, 267] on icon "Navigate to Sending Numbers" at bounding box center [83, 260] width 17 height 17
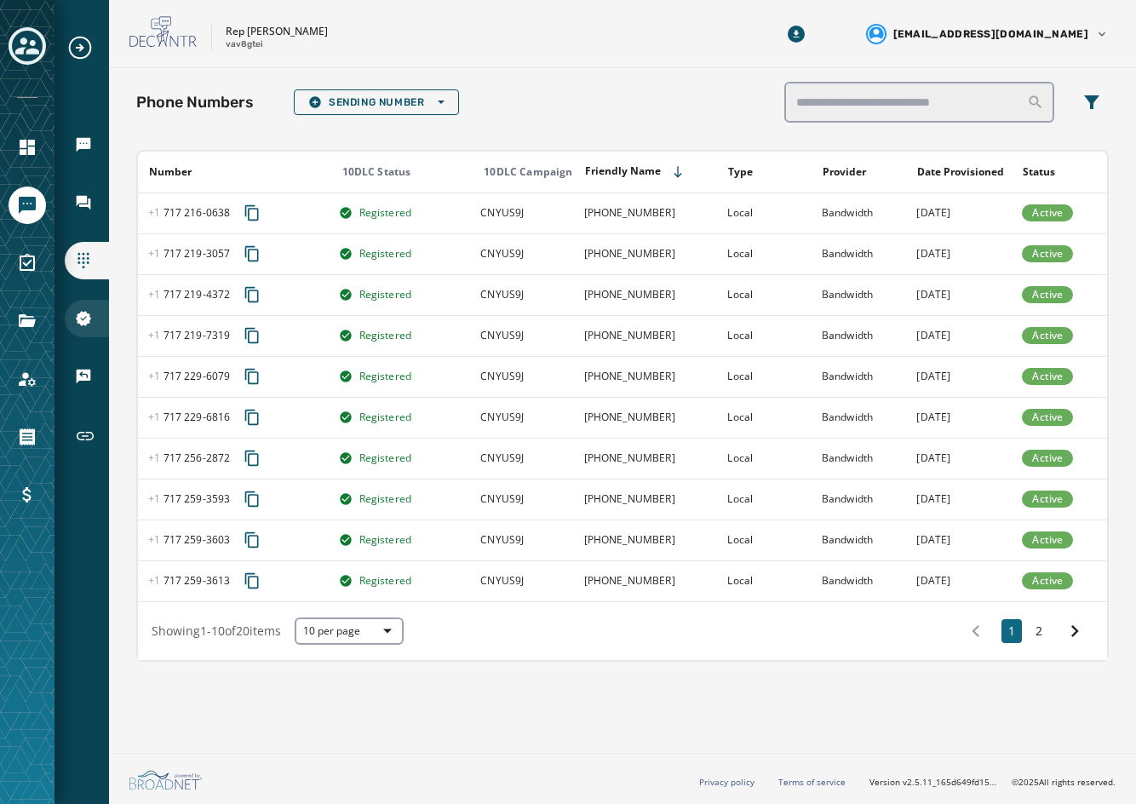
click at [84, 308] on div "10DLC Registration" at bounding box center [87, 318] width 44 height 37
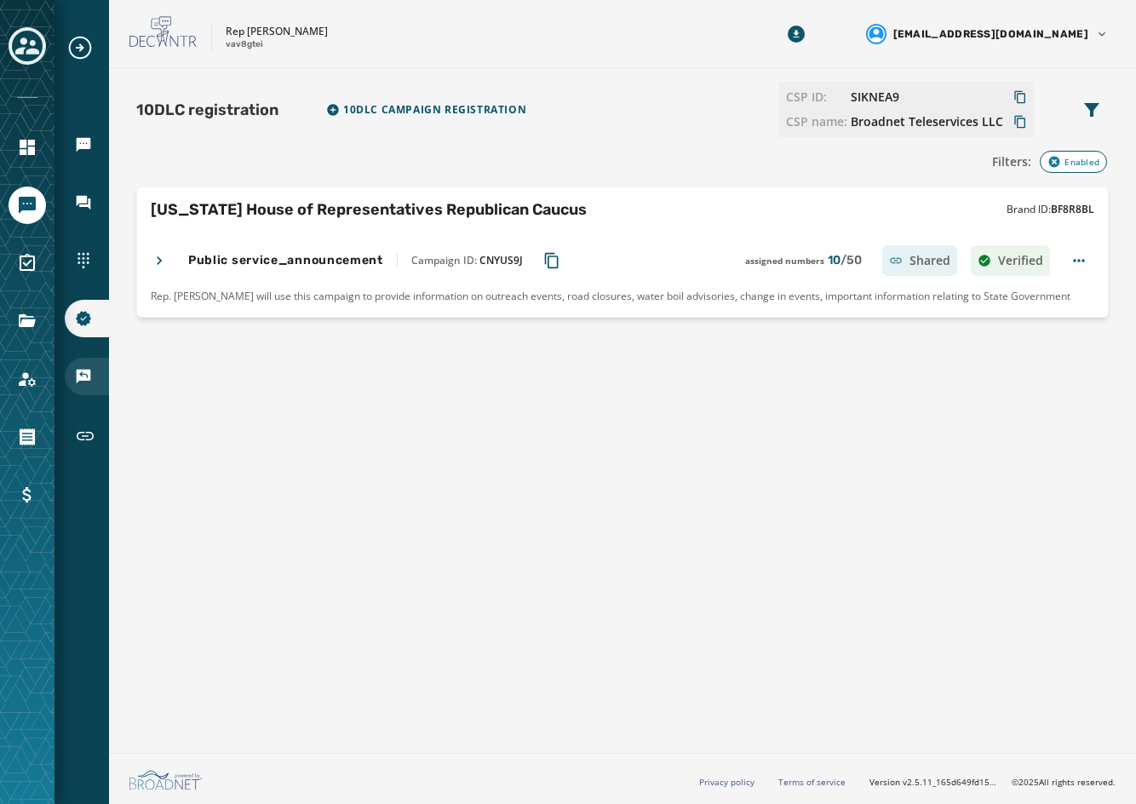
click at [74, 374] on div "Keywords & Responders" at bounding box center [87, 376] width 44 height 37
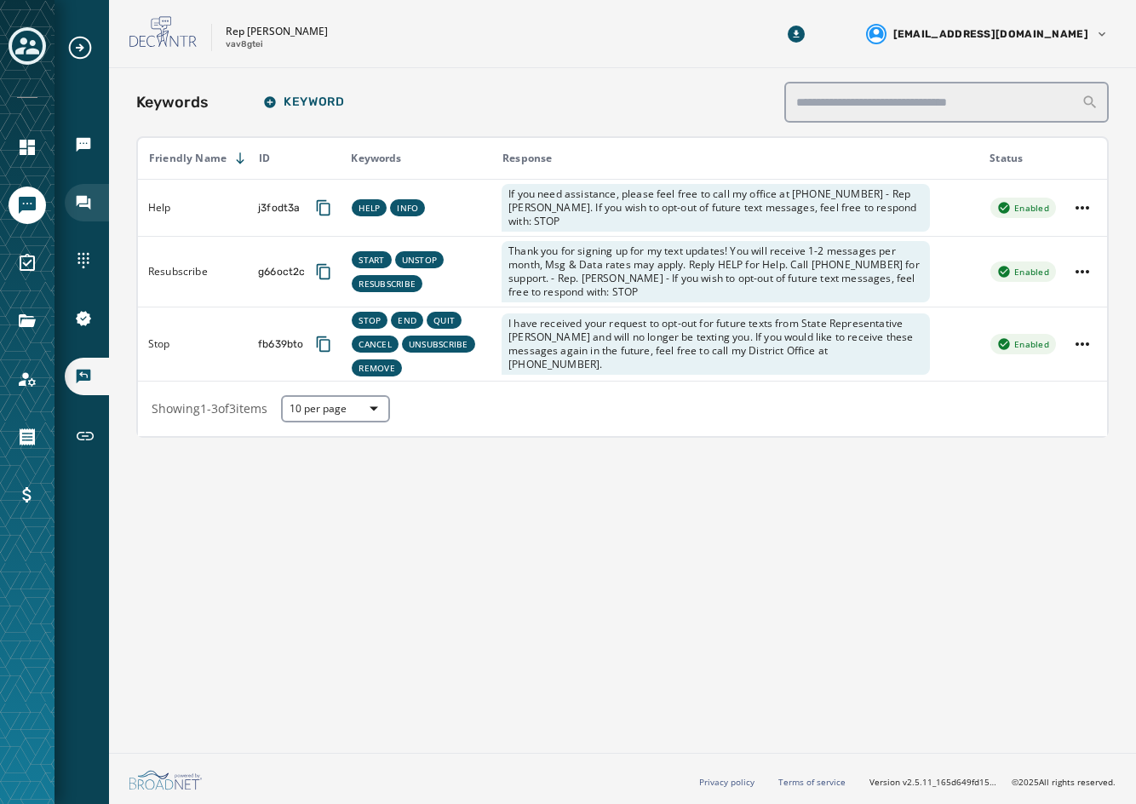
click at [80, 213] on div "Inbox" at bounding box center [87, 202] width 44 height 37
